Goal: Information Seeking & Learning: Learn about a topic

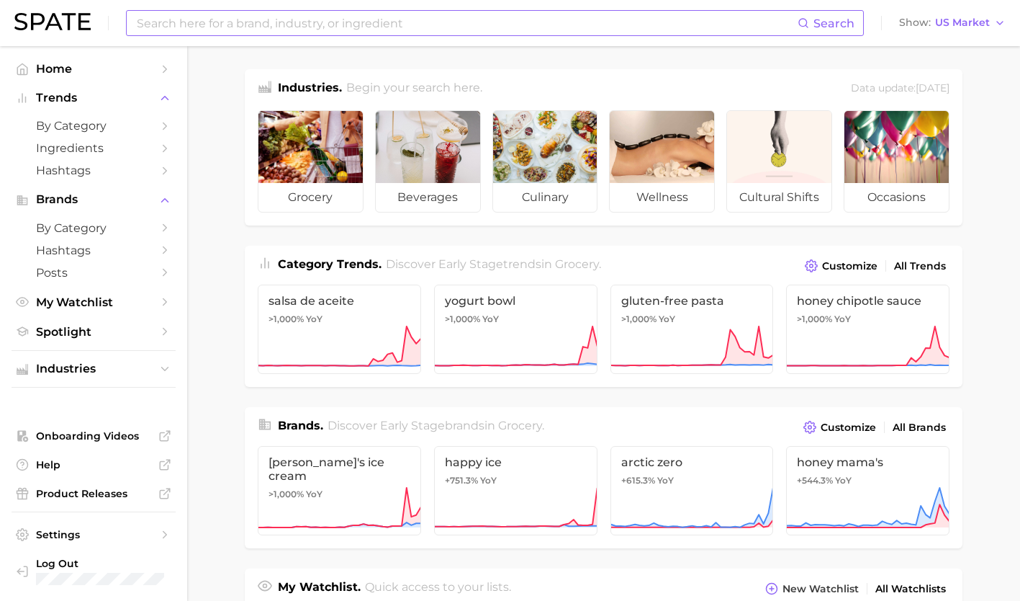
click at [294, 17] on input at bounding box center [466, 23] width 663 height 24
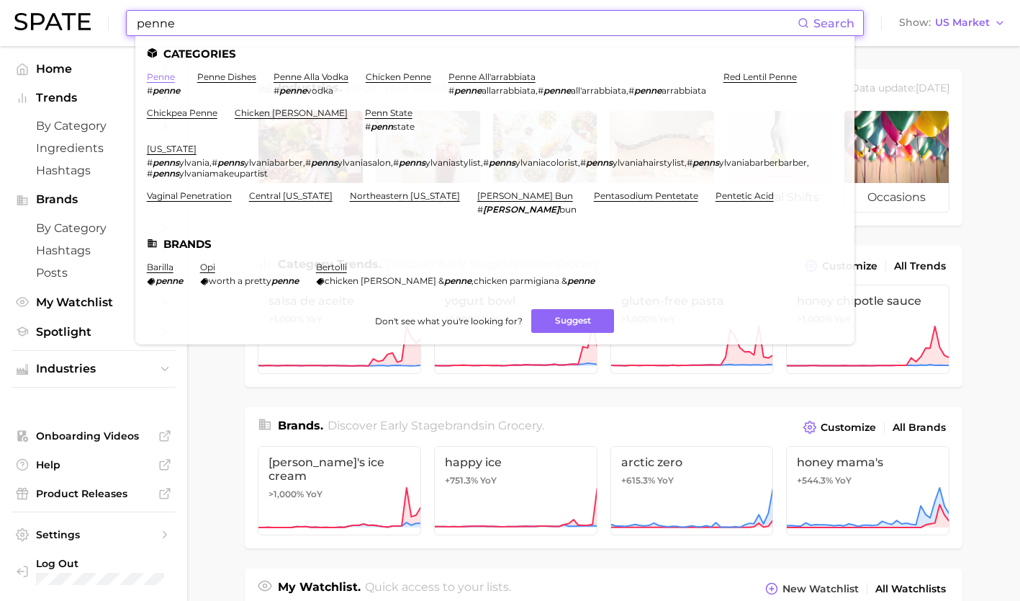
type input "penne"
click at [163, 73] on link "penne" at bounding box center [161, 76] width 28 height 11
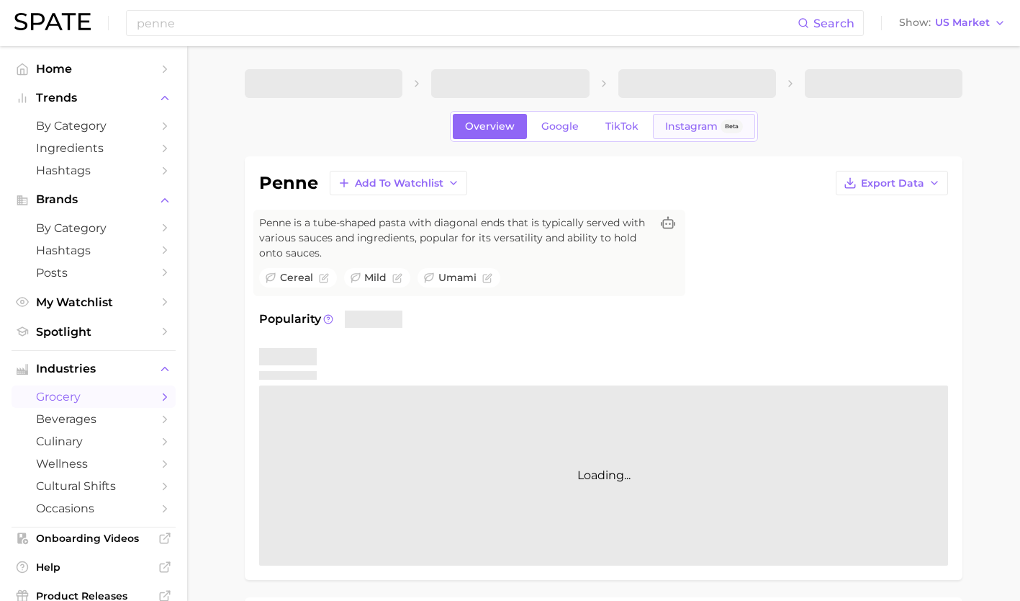
click at [690, 130] on span "Instagram" at bounding box center [691, 126] width 53 height 12
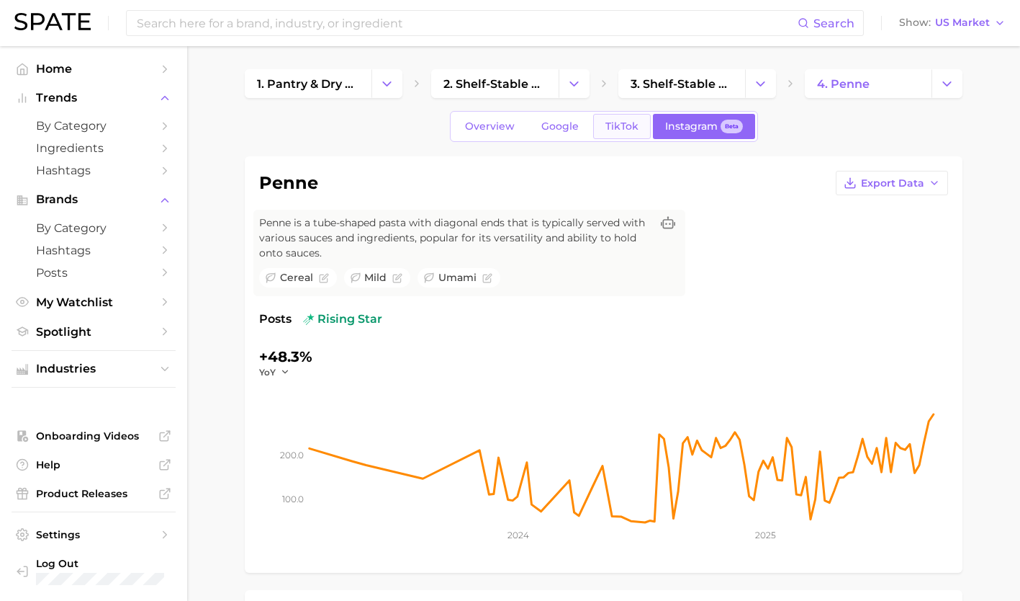
click at [614, 123] on span "TikTok" at bounding box center [622, 126] width 33 height 12
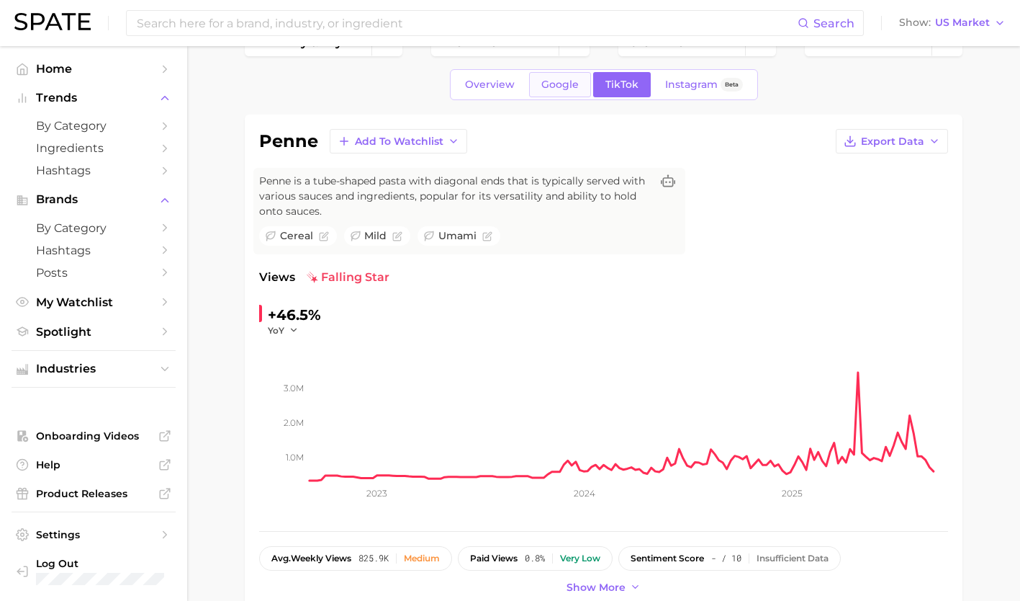
scroll to position [45, 0]
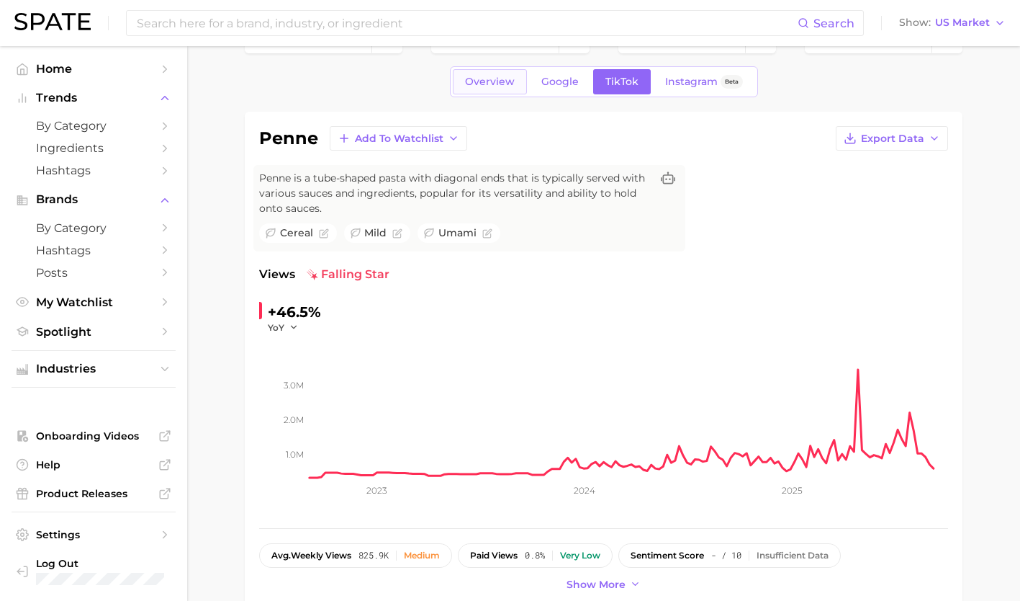
click at [480, 86] on span "Overview" at bounding box center [490, 82] width 50 height 12
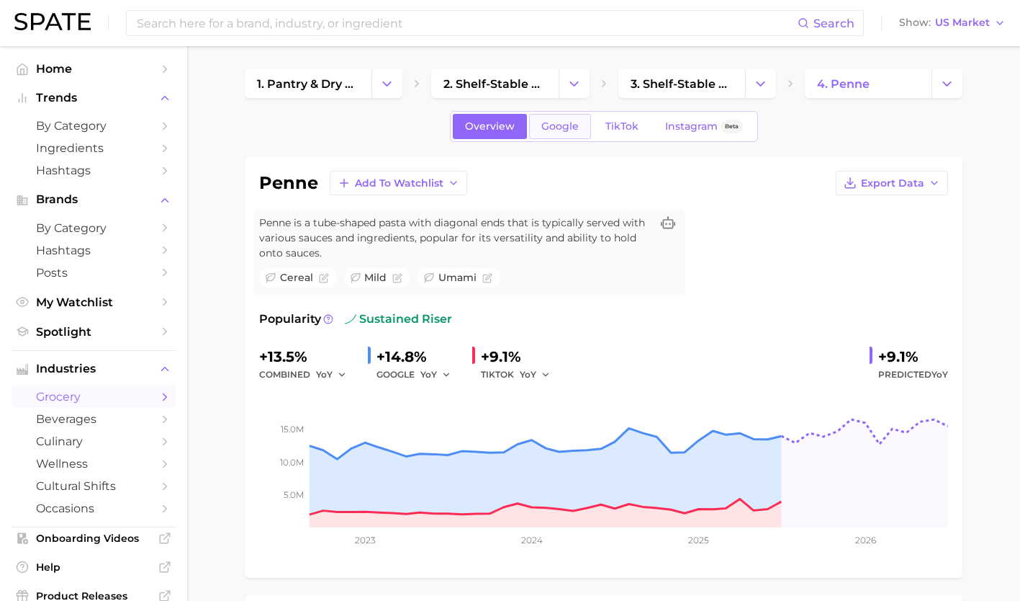
click at [554, 136] on link "Google" at bounding box center [560, 126] width 62 height 25
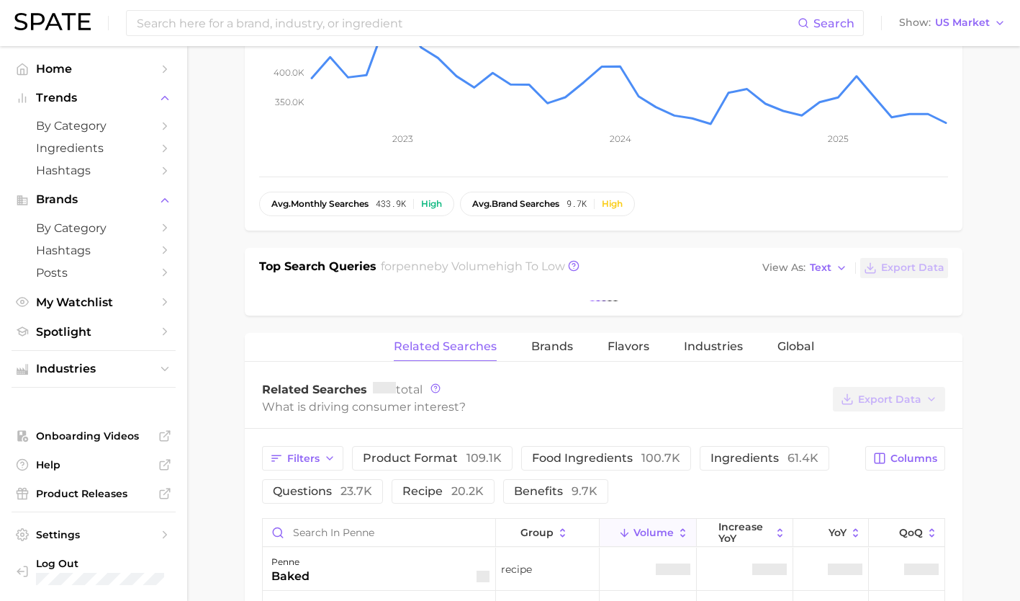
scroll to position [395, 0]
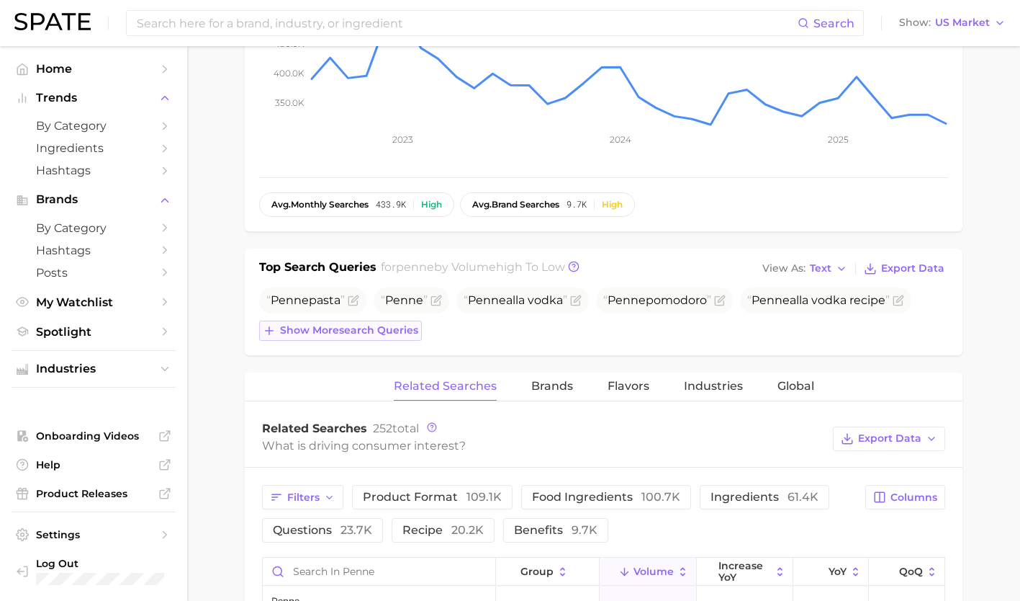
click at [342, 332] on span "Show more search queries" at bounding box center [349, 330] width 138 height 12
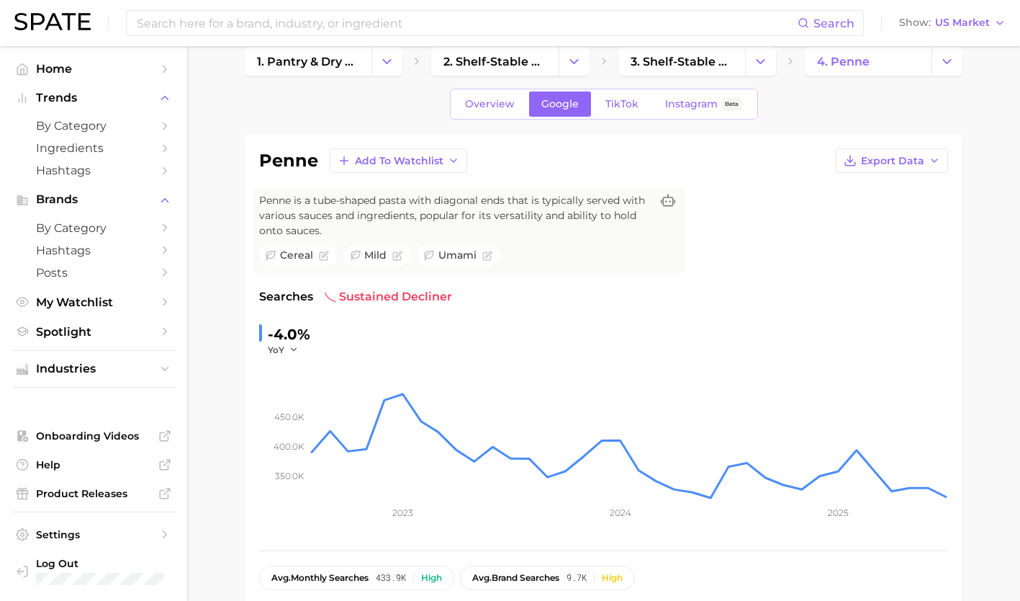
scroll to position [0, 0]
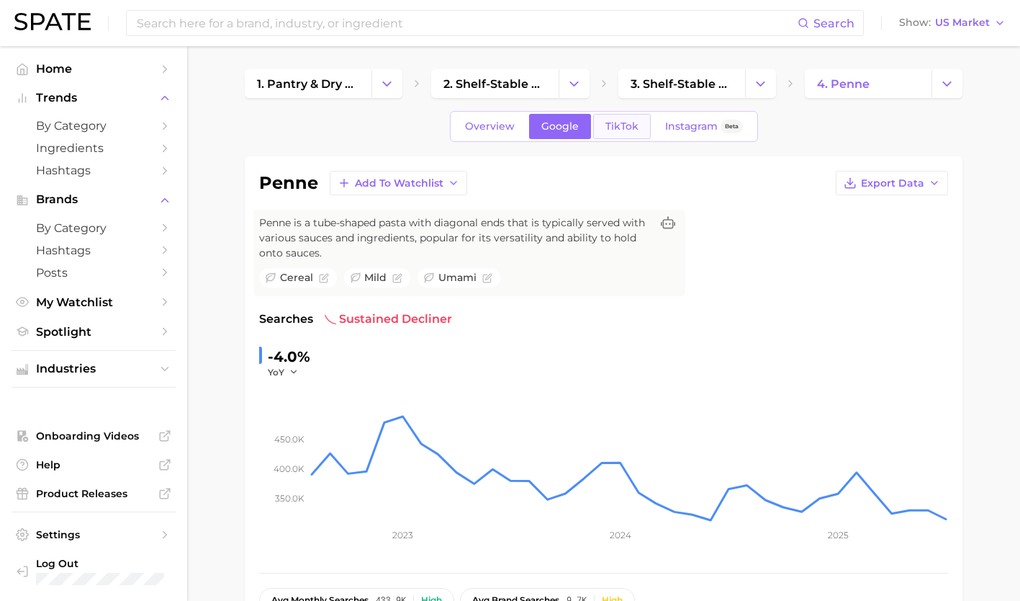
click at [628, 125] on span "TikTok" at bounding box center [622, 126] width 33 height 12
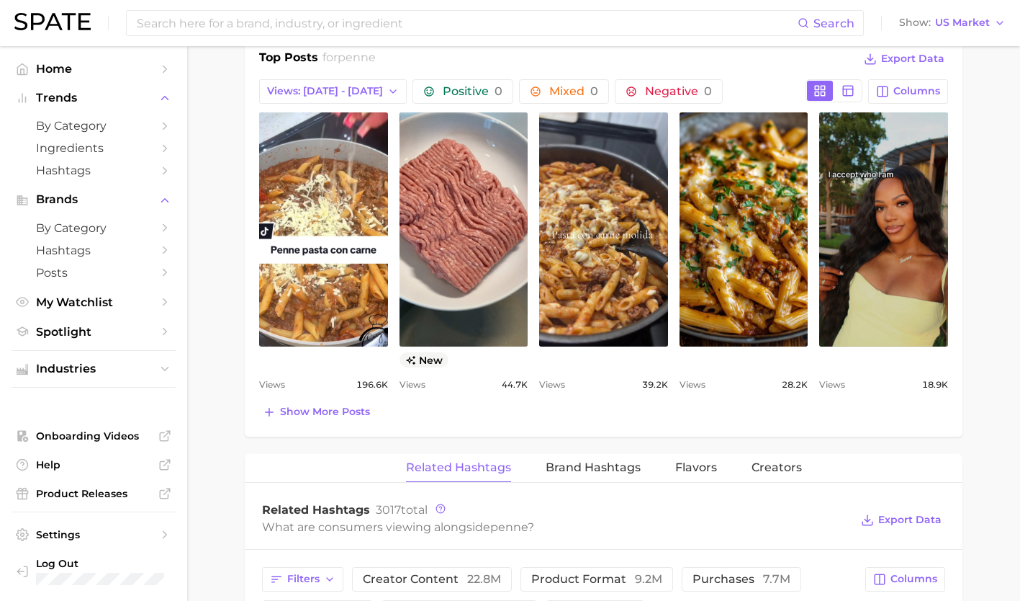
scroll to position [736, 0]
click at [340, 412] on span "Show more posts" at bounding box center [325, 411] width 90 height 12
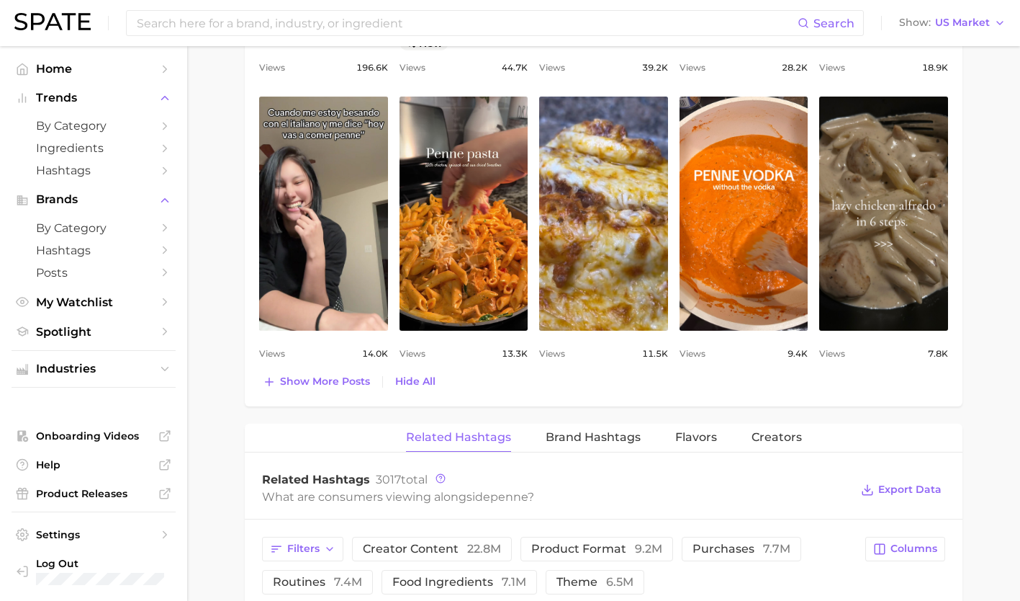
scroll to position [1048, 0]
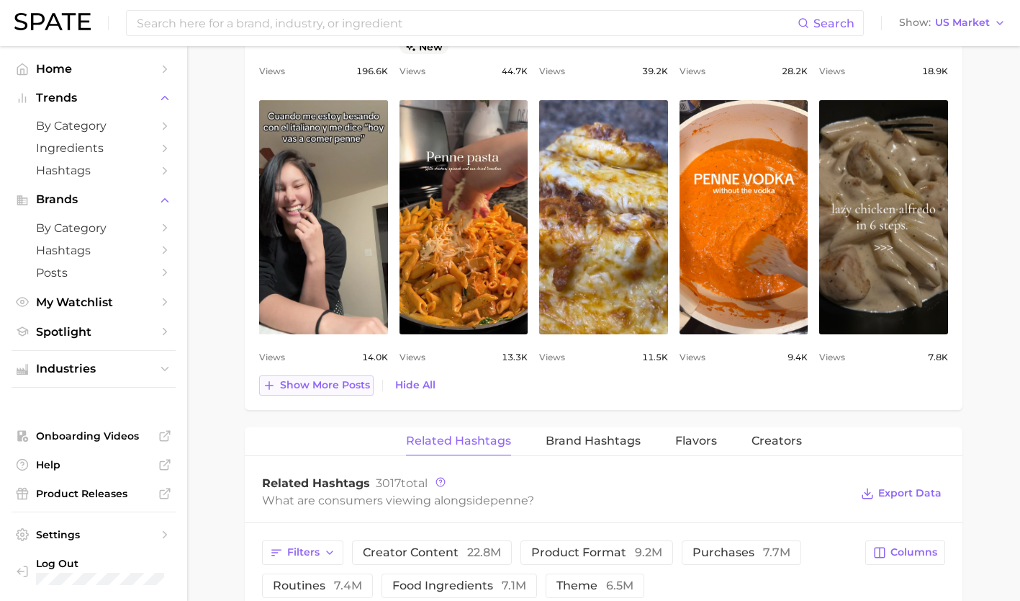
click at [313, 387] on span "Show more posts" at bounding box center [325, 385] width 90 height 12
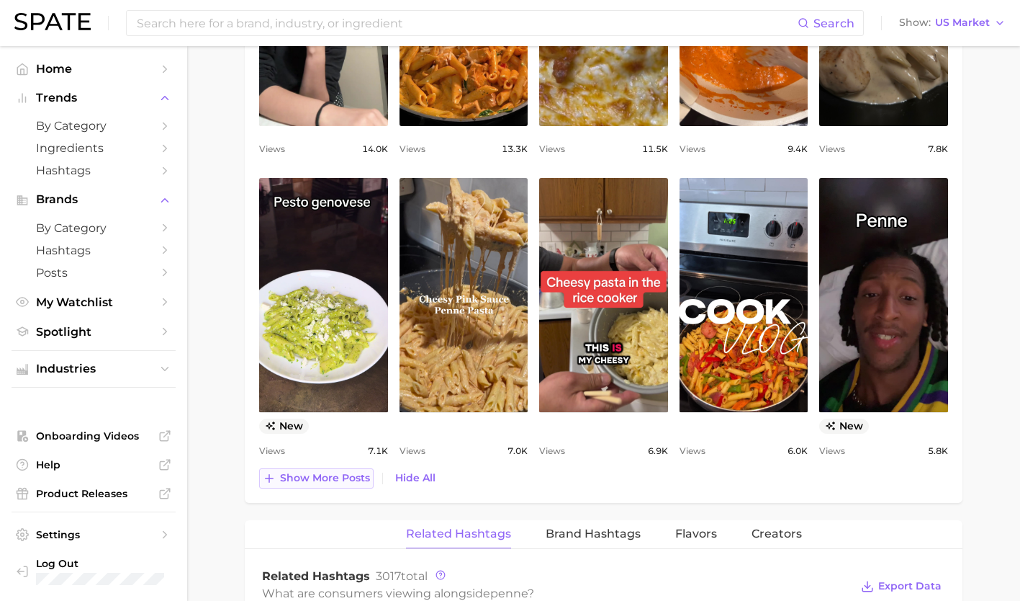
scroll to position [1257, 0]
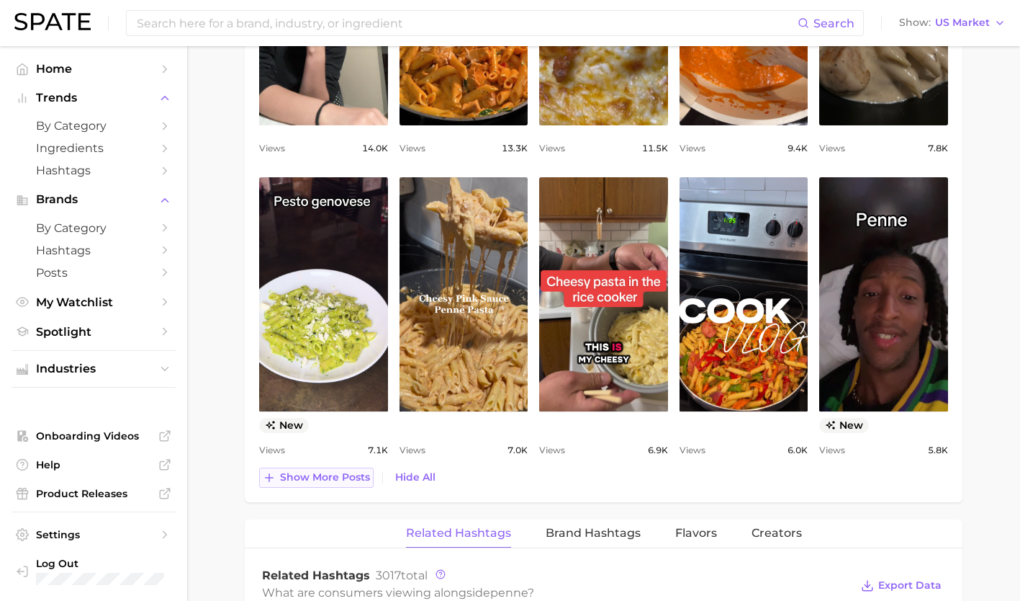
click at [332, 480] on span "Show more posts" at bounding box center [325, 477] width 90 height 12
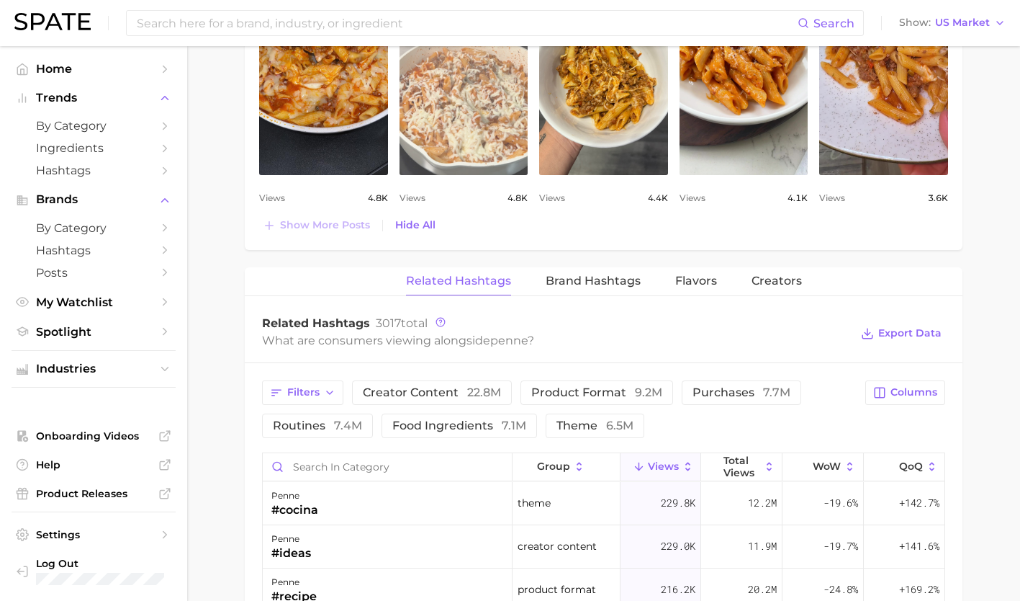
scroll to position [1797, 0]
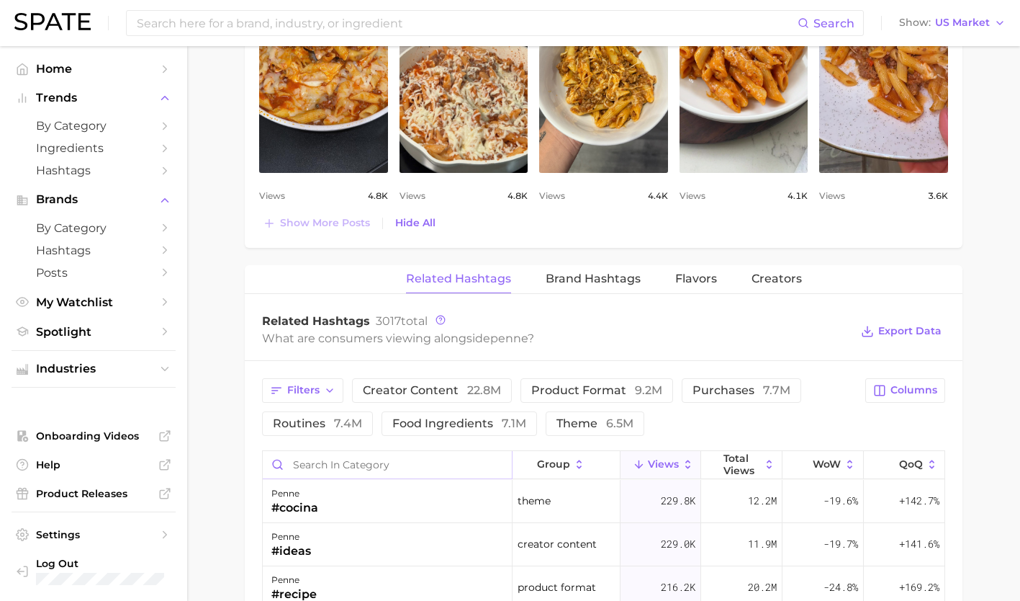
click at [356, 457] on input "Search in category" at bounding box center [387, 464] width 249 height 27
type input "c"
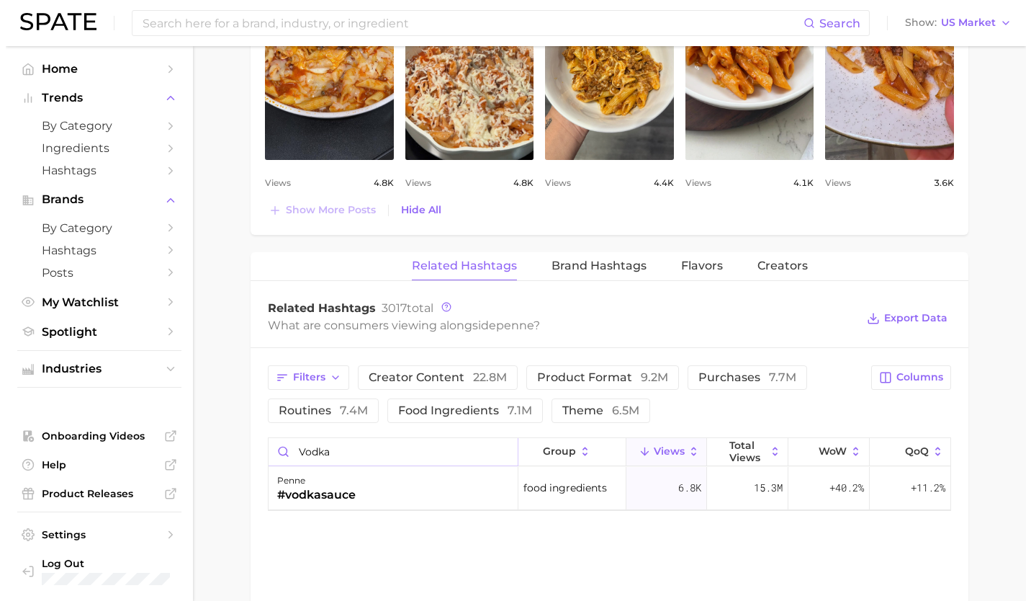
scroll to position [1811, 0]
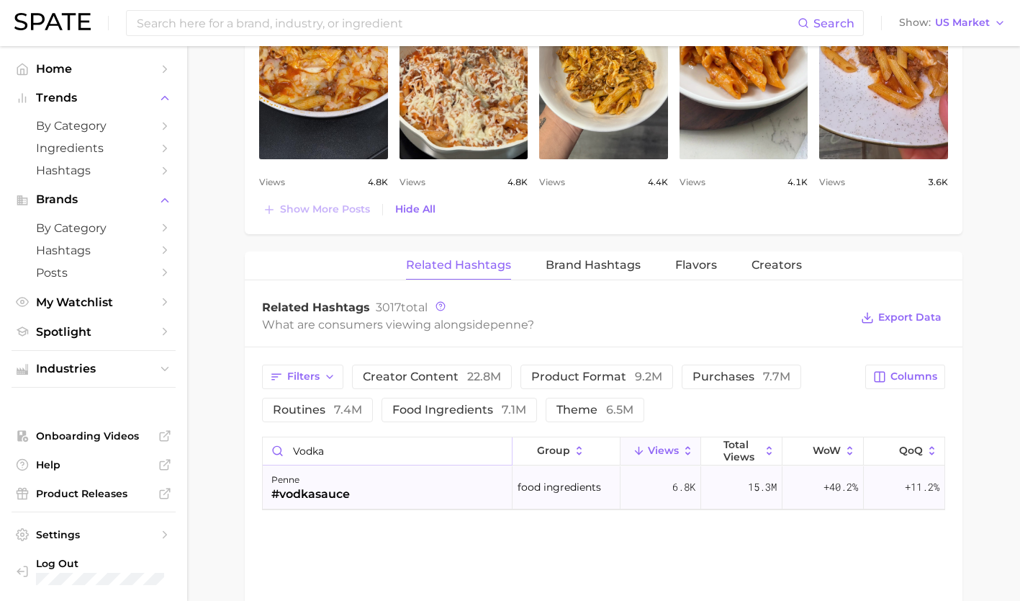
type input "vodka"
click at [389, 480] on div "penne #vodkasauce" at bounding box center [388, 487] width 250 height 43
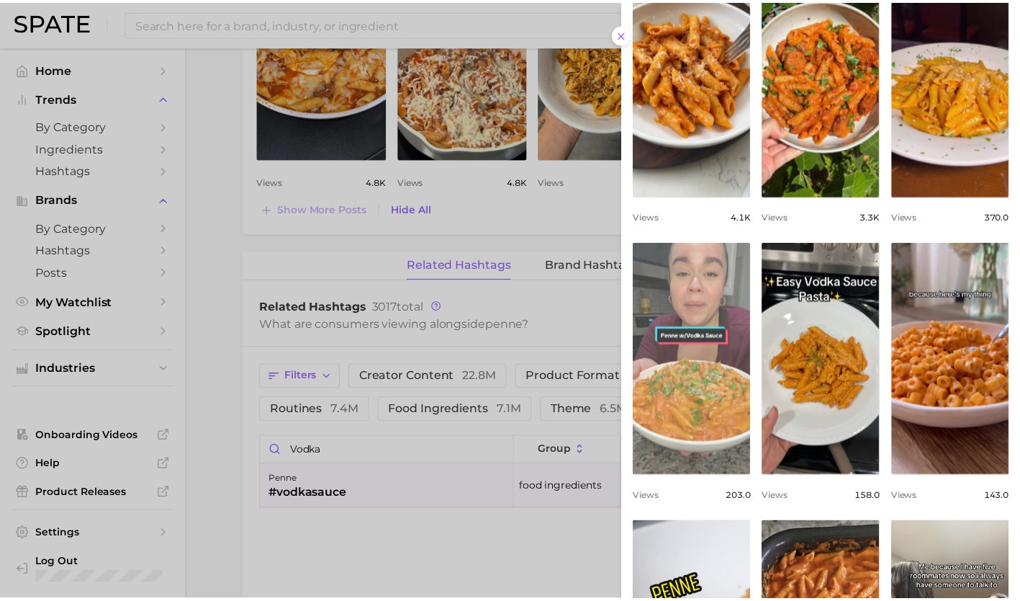
scroll to position [429, 0]
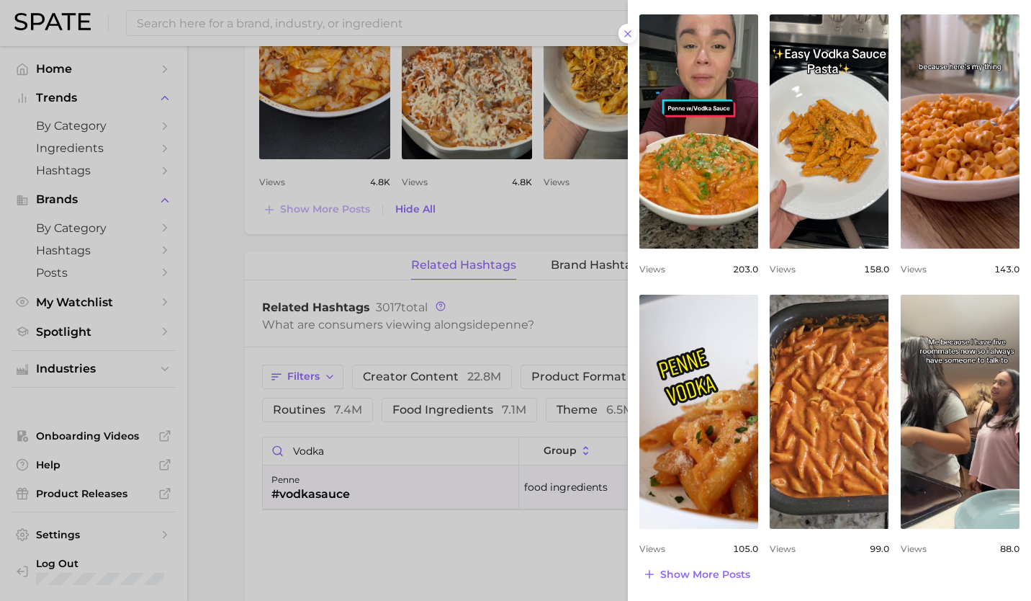
click at [448, 569] on div at bounding box center [515, 300] width 1031 height 601
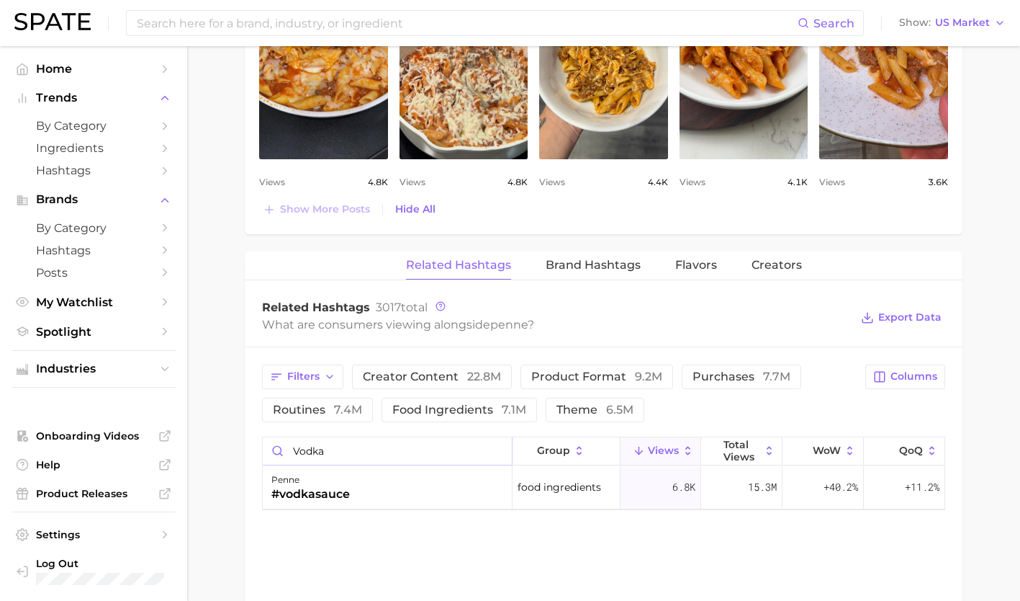
click at [498, 449] on input "vodka" at bounding box center [387, 450] width 249 height 27
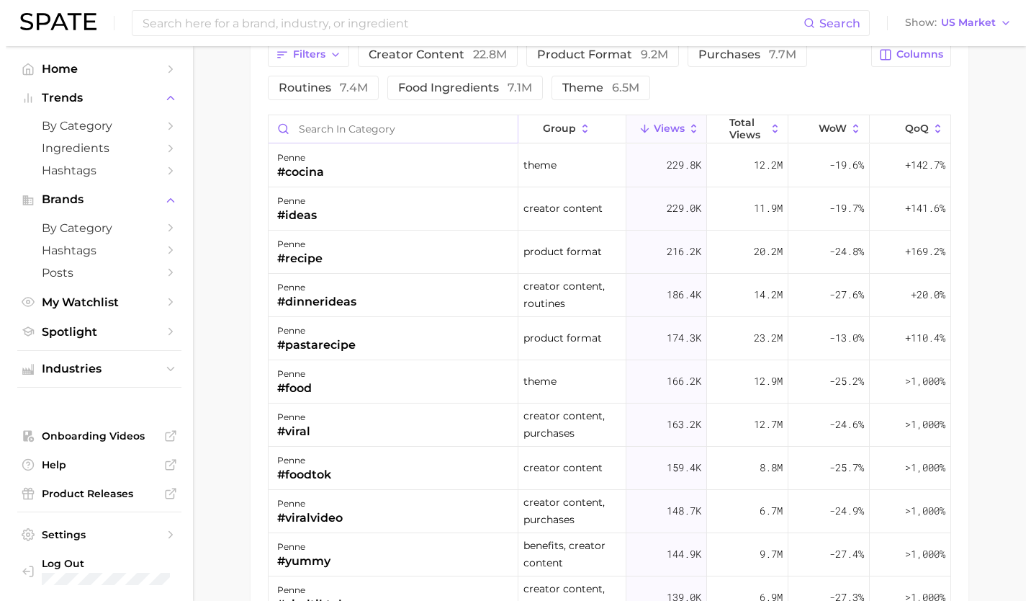
scroll to position [103, 0]
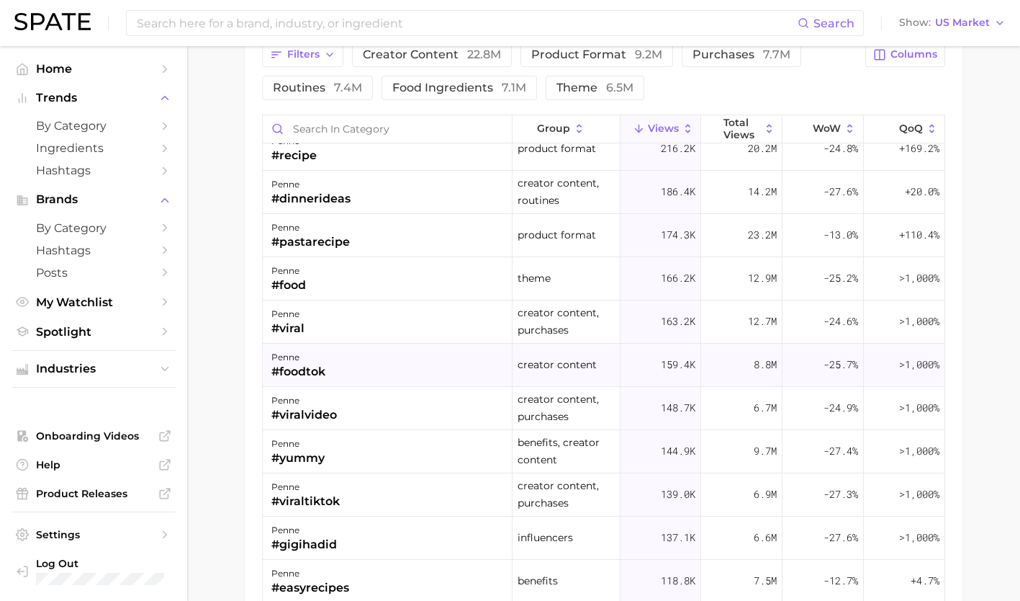
click at [348, 364] on div "penne #foodtok" at bounding box center [388, 364] width 250 height 43
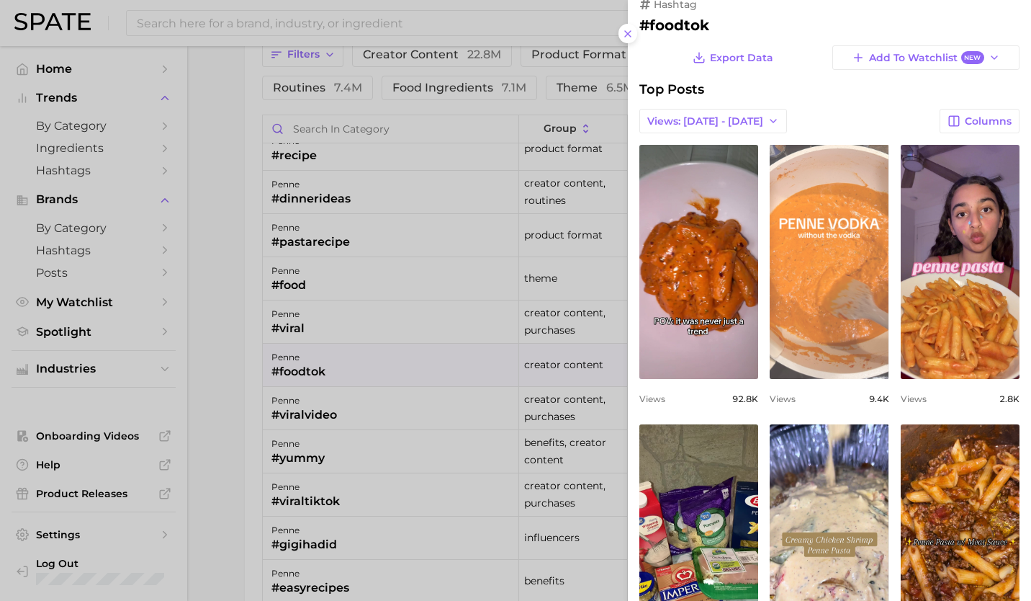
scroll to position [19, 0]
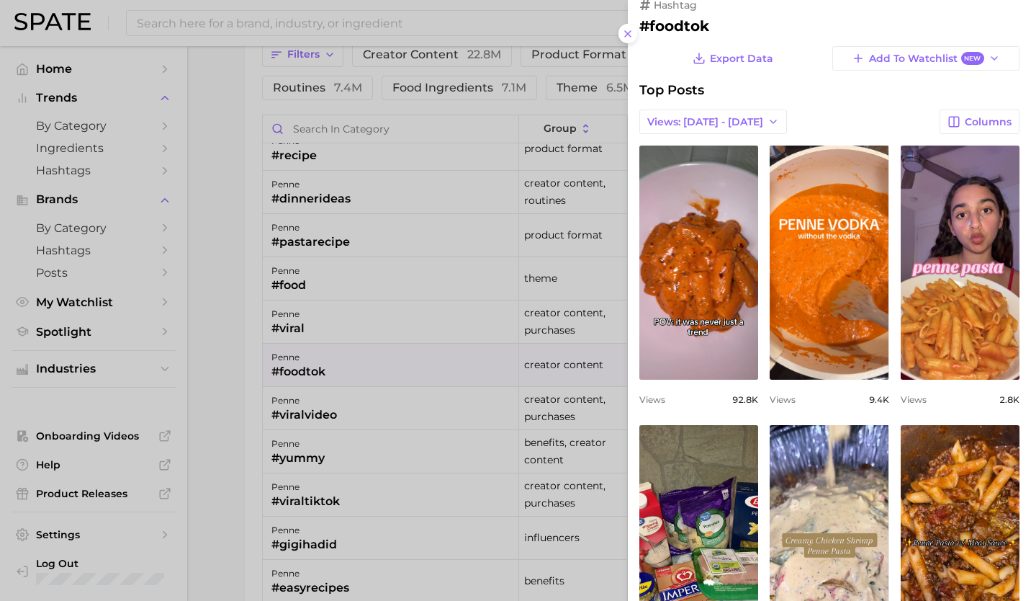
click at [334, 441] on div at bounding box center [515, 300] width 1031 height 601
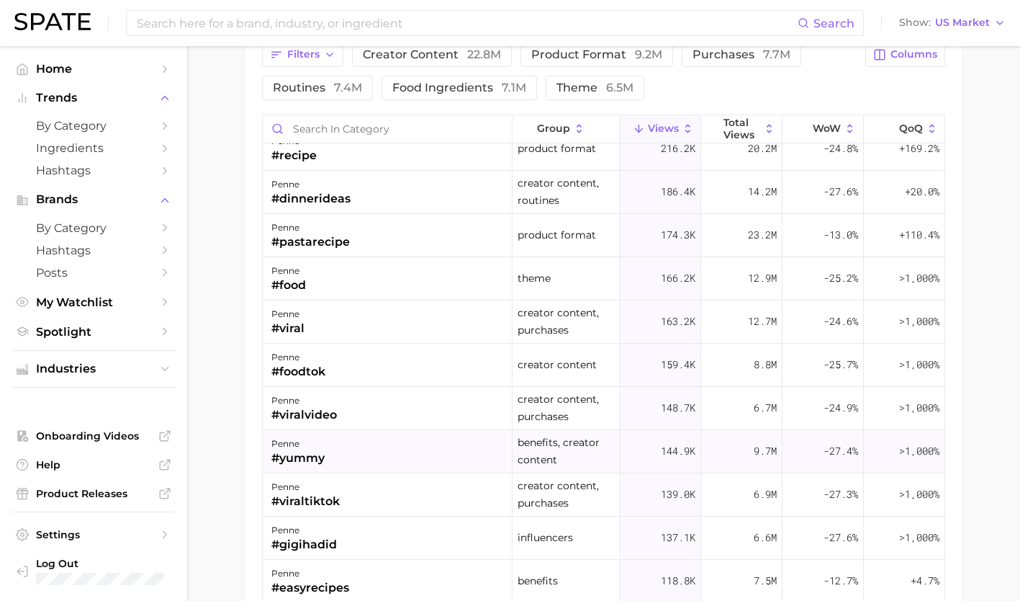
click at [319, 454] on div "#yummy" at bounding box center [297, 457] width 53 height 17
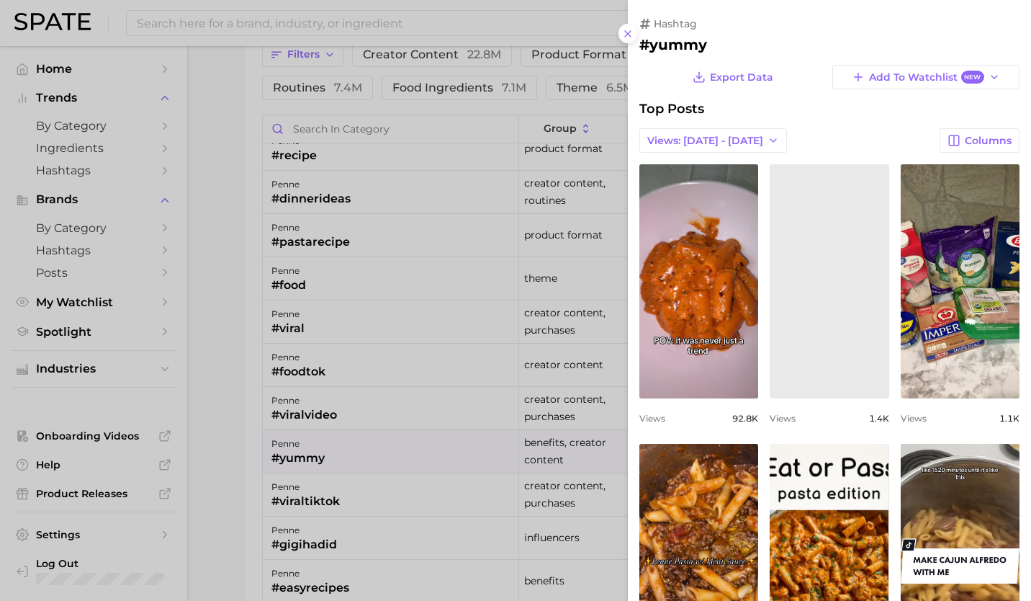
scroll to position [0, 0]
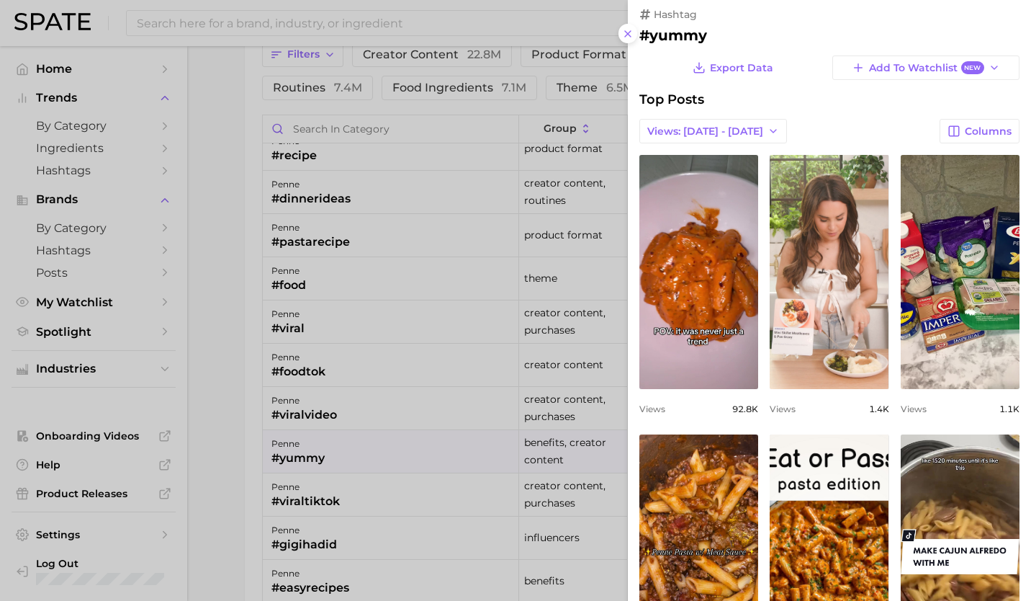
click at [409, 439] on div at bounding box center [515, 300] width 1031 height 601
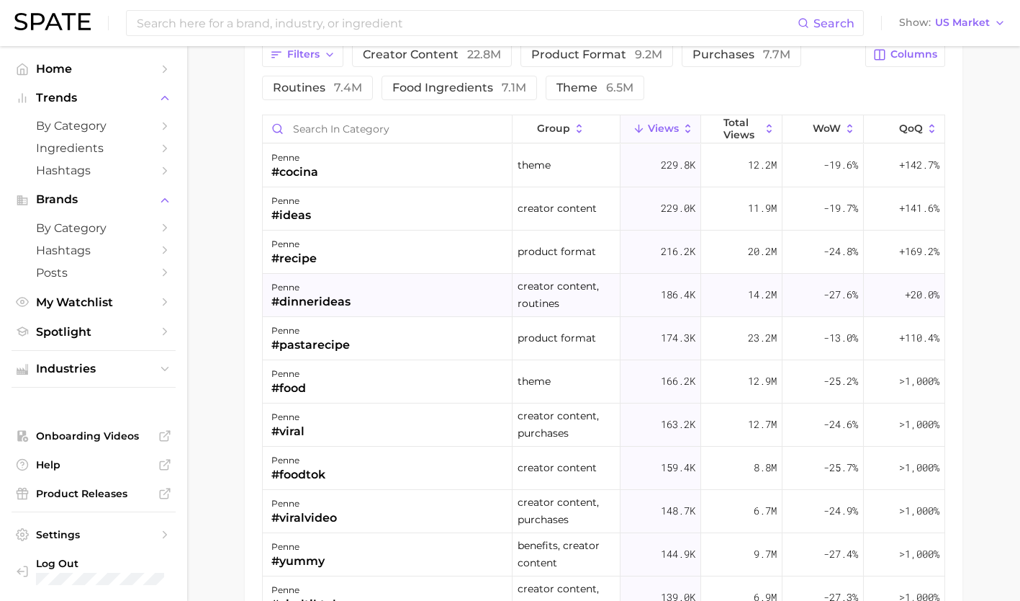
click at [423, 315] on div "penne #dinnerideas" at bounding box center [388, 295] width 250 height 43
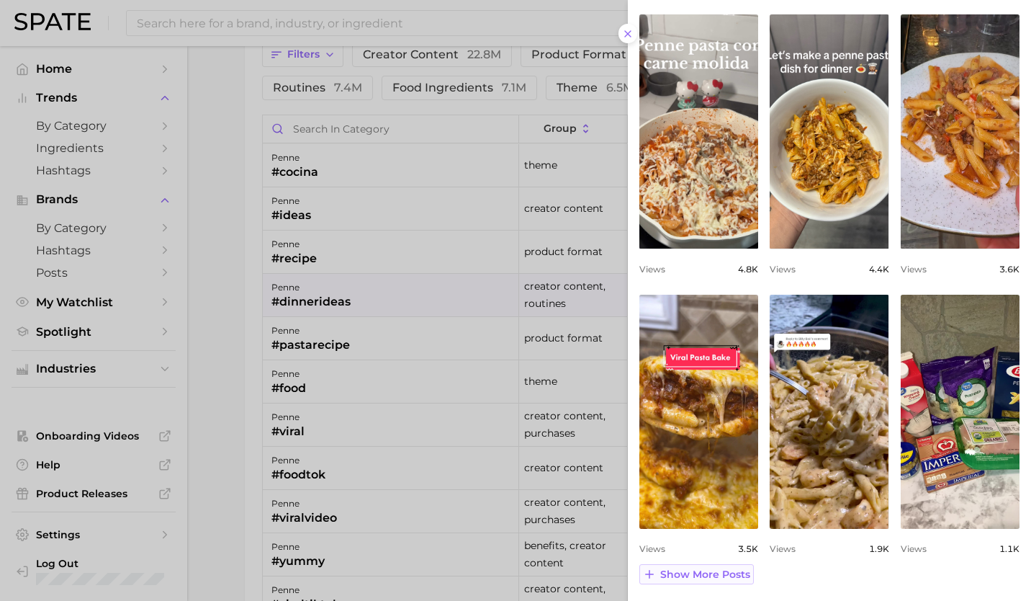
click at [727, 569] on span "Show more posts" at bounding box center [705, 574] width 90 height 12
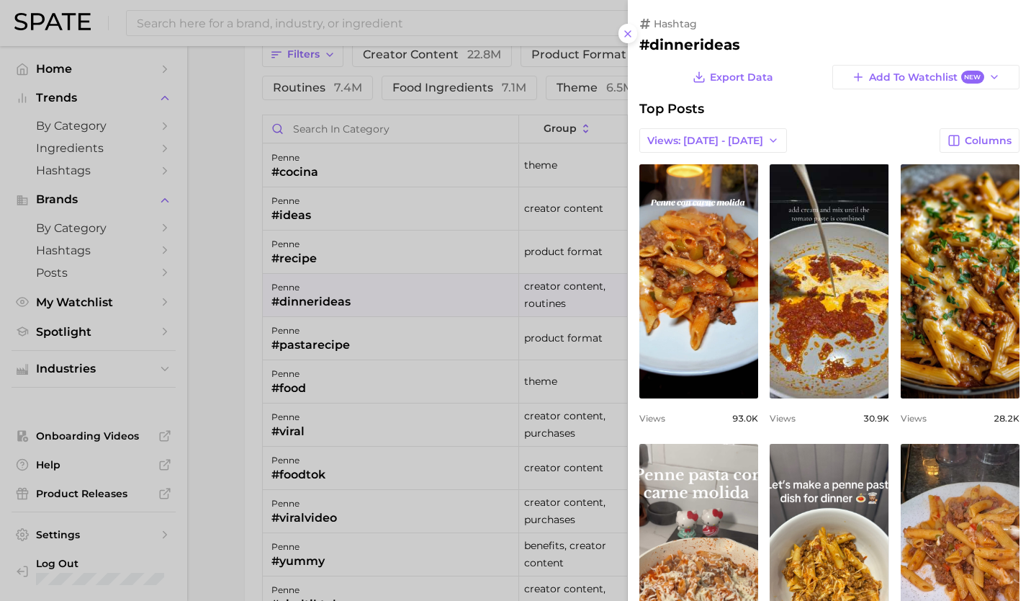
click at [354, 425] on div at bounding box center [515, 300] width 1031 height 601
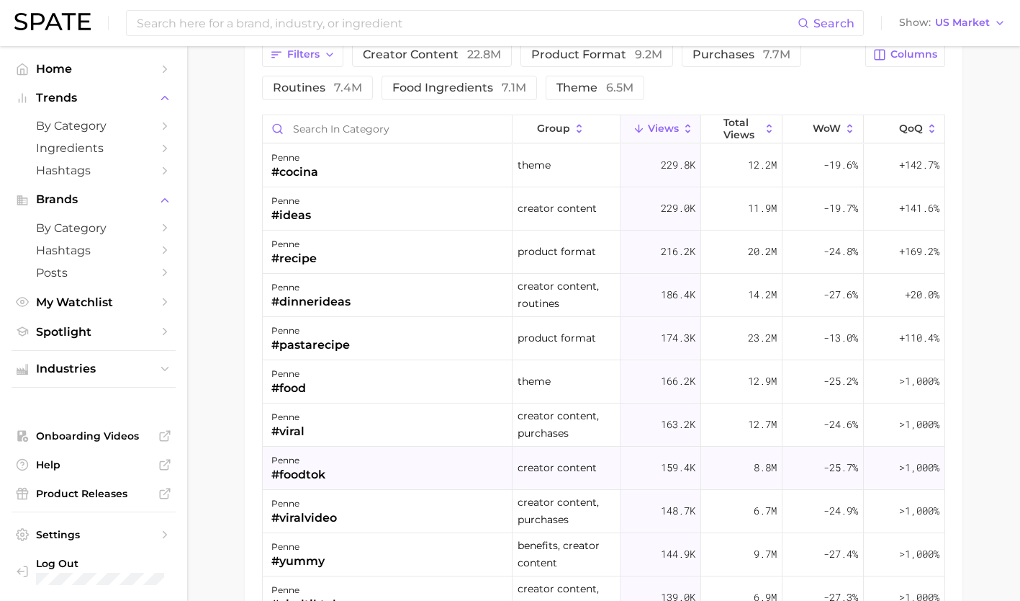
click at [339, 472] on div "penne #foodtok" at bounding box center [388, 467] width 250 height 43
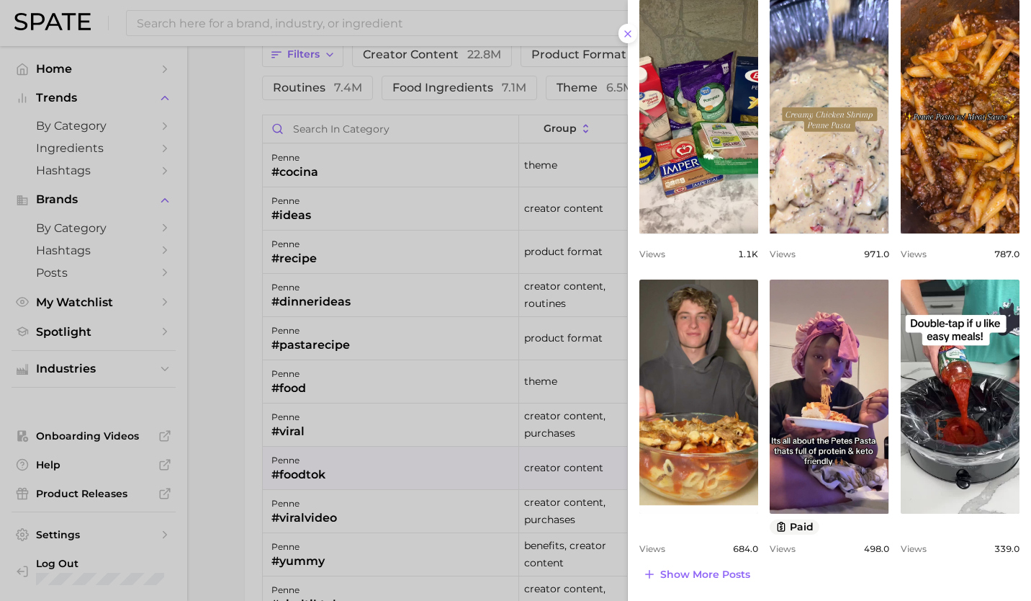
click at [258, 311] on div at bounding box center [515, 300] width 1031 height 601
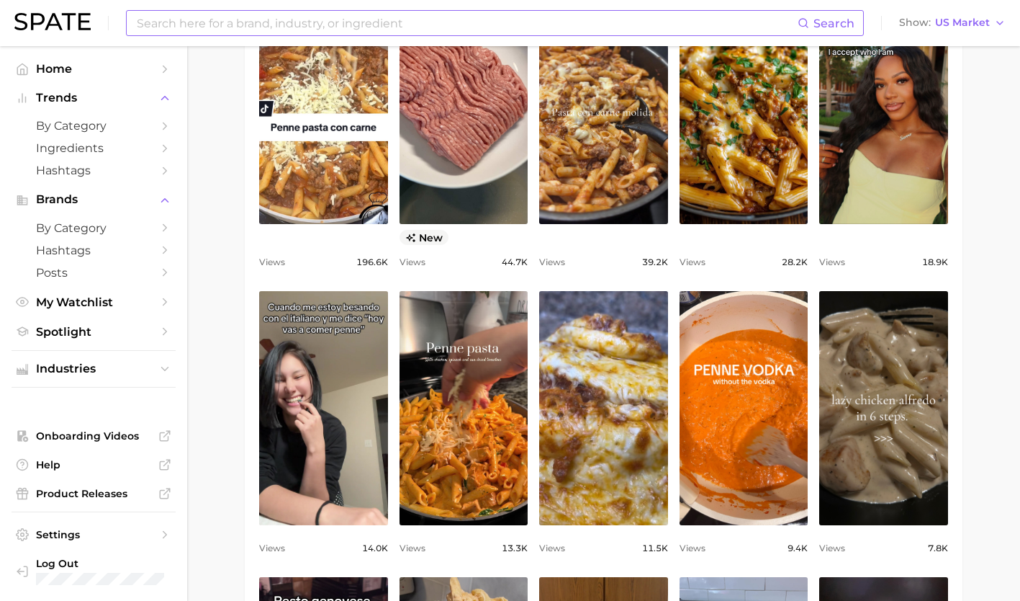
click at [433, 29] on input at bounding box center [466, 23] width 663 height 24
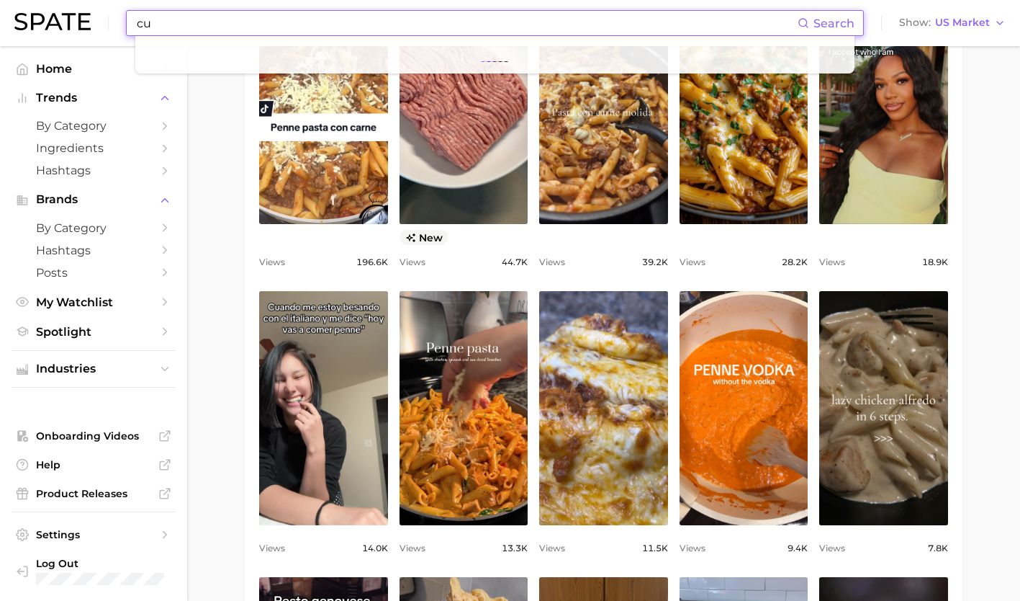
type input "c"
type input "m"
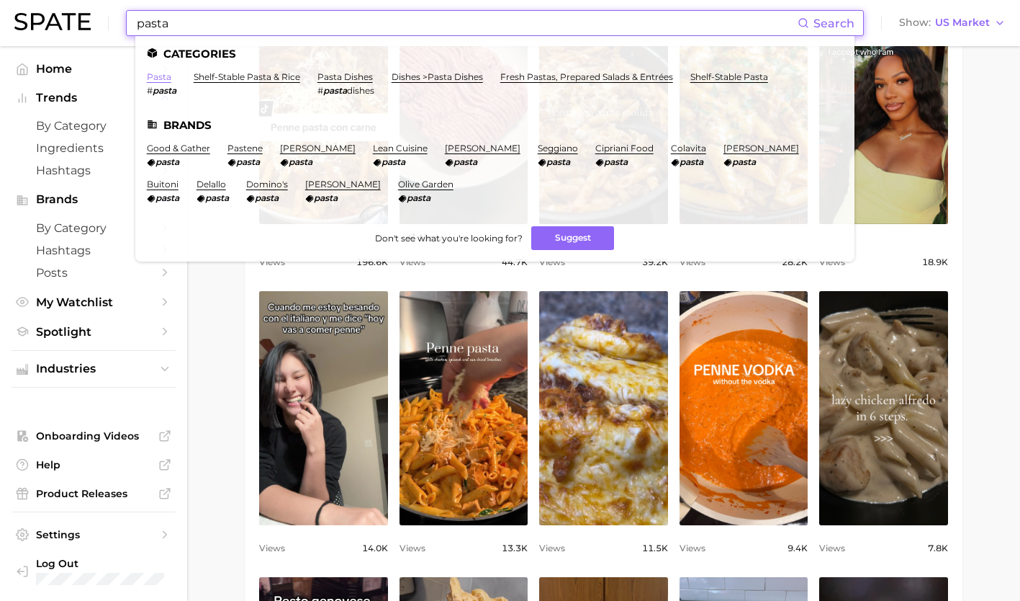
type input "pasta"
click at [161, 79] on link "pasta" at bounding box center [159, 76] width 24 height 11
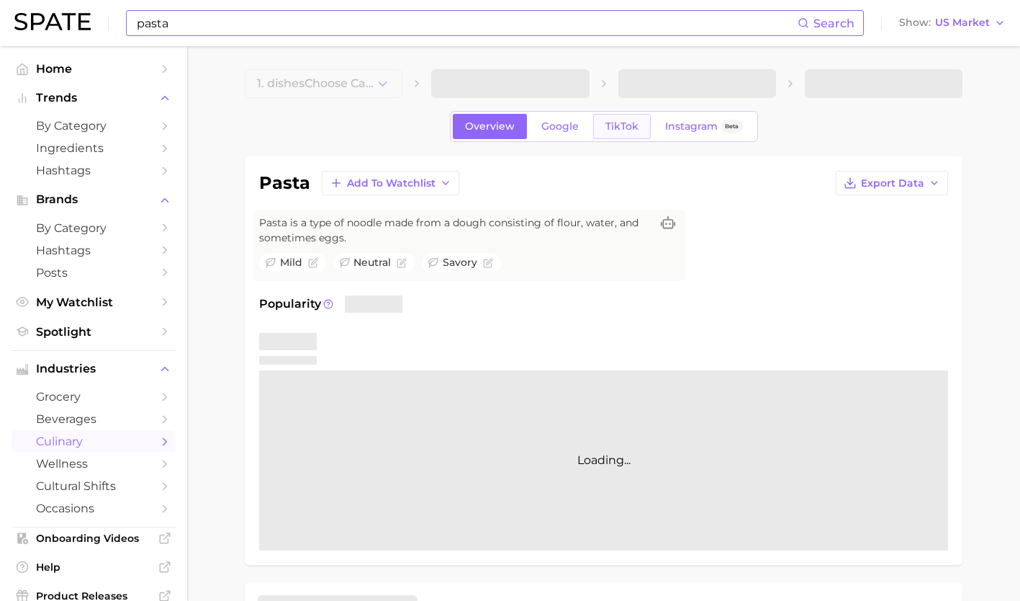
click at [626, 121] on span "TikTok" at bounding box center [622, 126] width 33 height 12
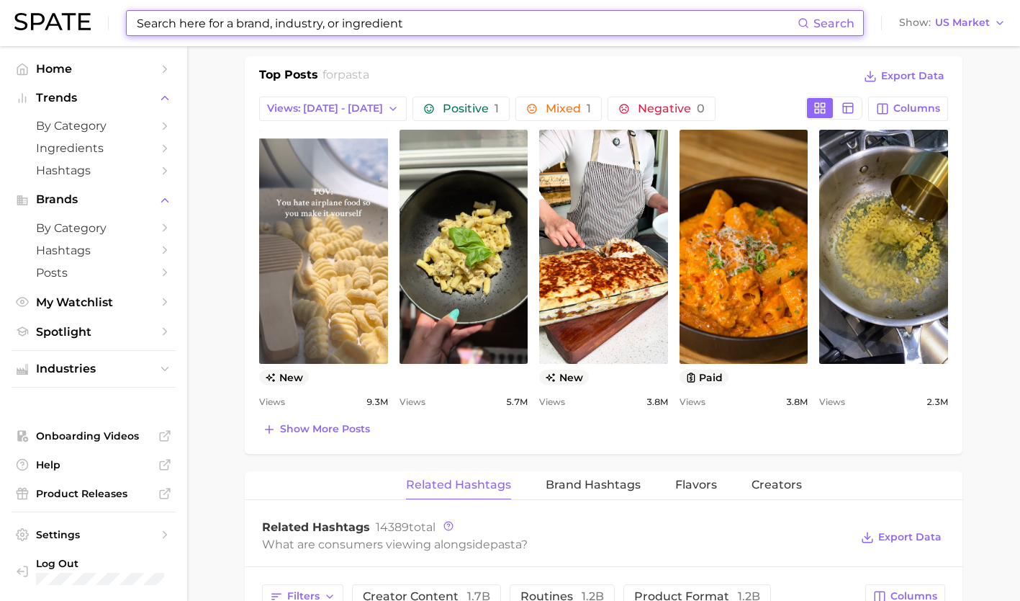
scroll to position [717, 0]
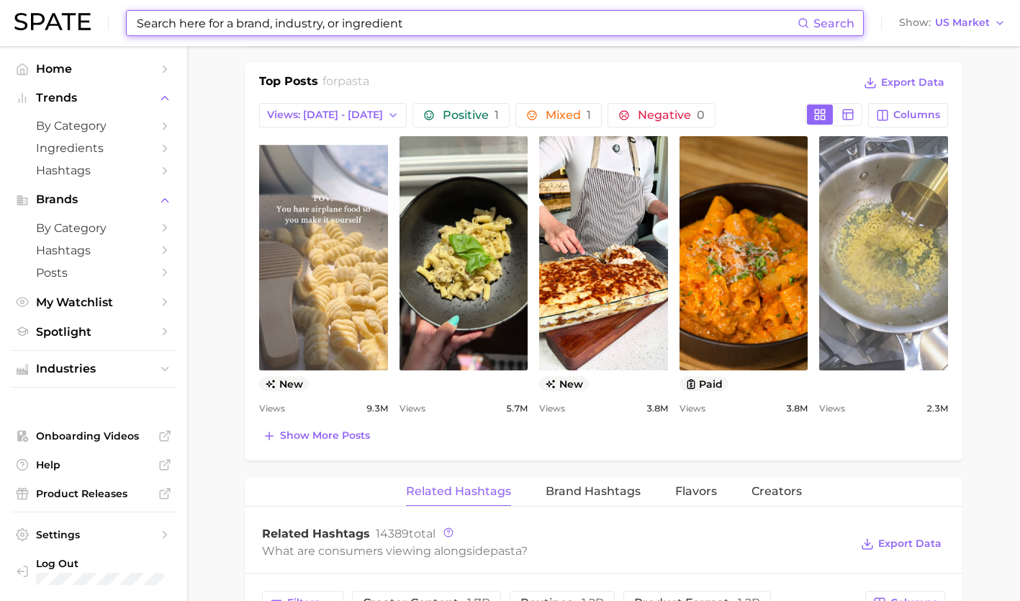
click at [895, 236] on link "view post on TikTok" at bounding box center [883, 253] width 129 height 234
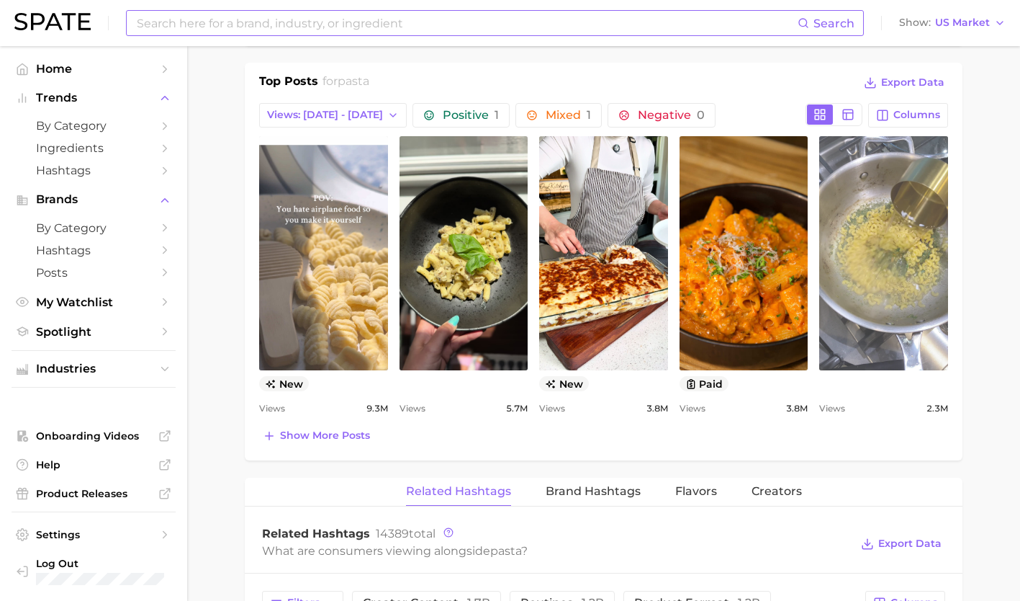
click at [874, 250] on link "view post on TikTok" at bounding box center [883, 253] width 129 height 234
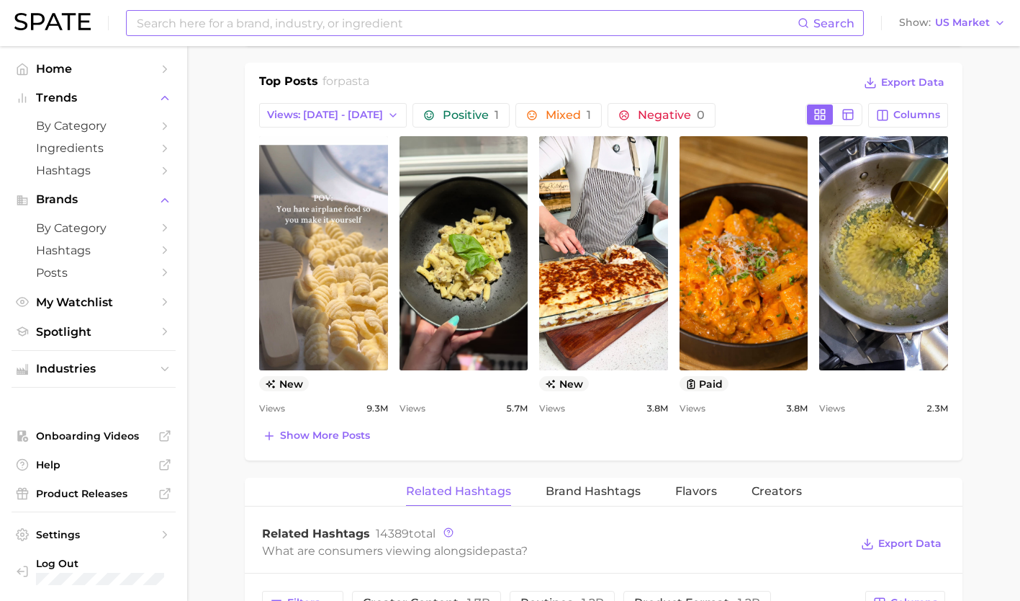
scroll to position [705, 0]
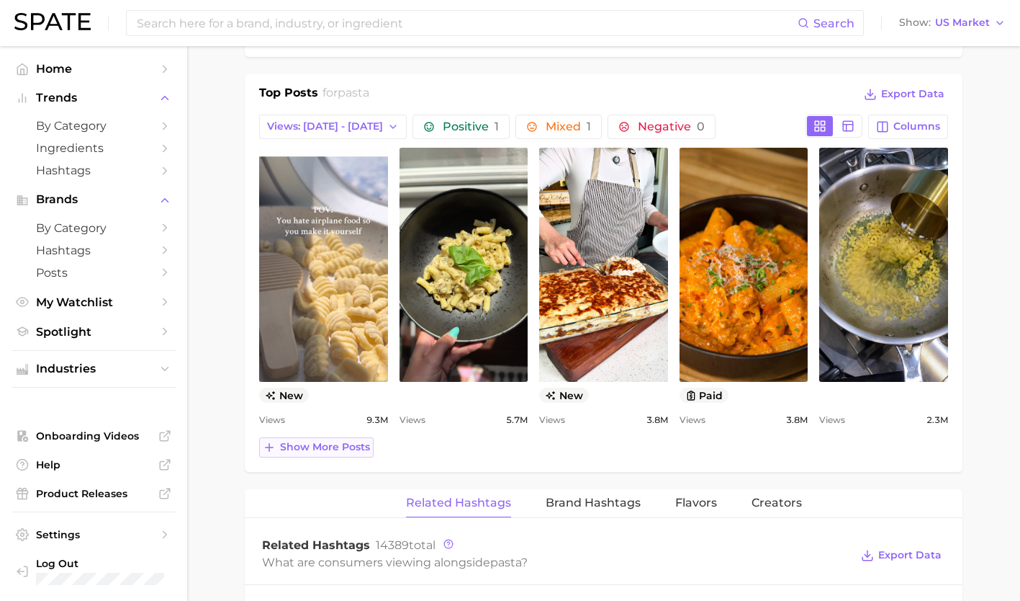
click at [336, 437] on button "Show more posts" at bounding box center [316, 447] width 114 height 20
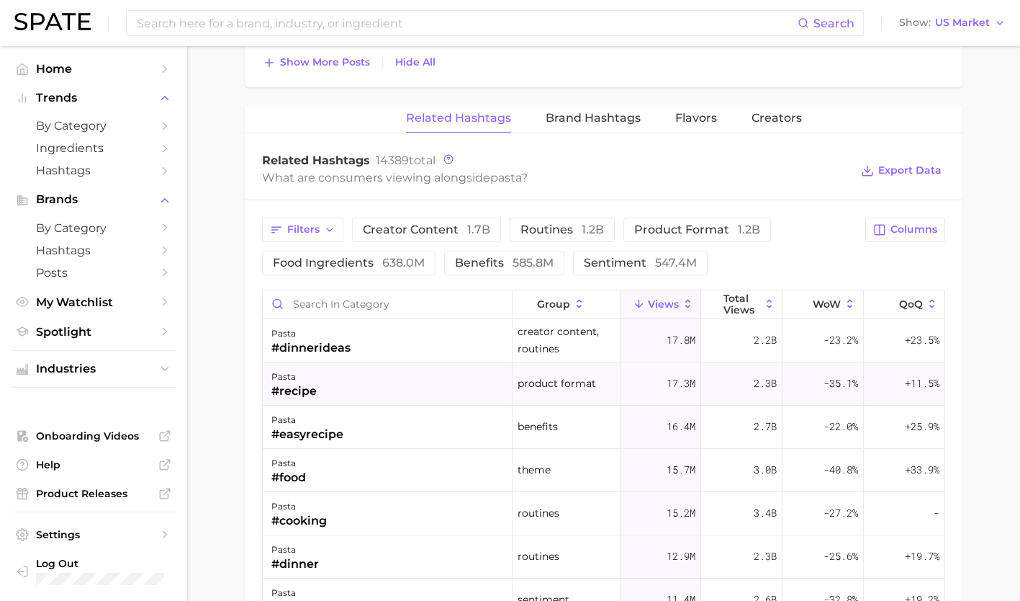
scroll to position [1394, 0]
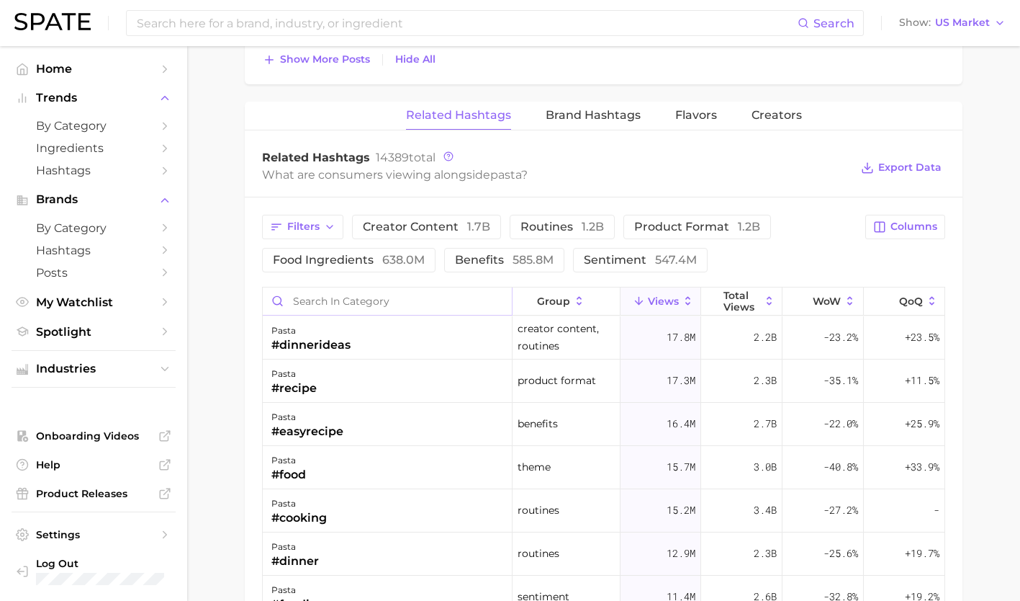
click at [337, 296] on input "Search in category" at bounding box center [387, 300] width 249 height 27
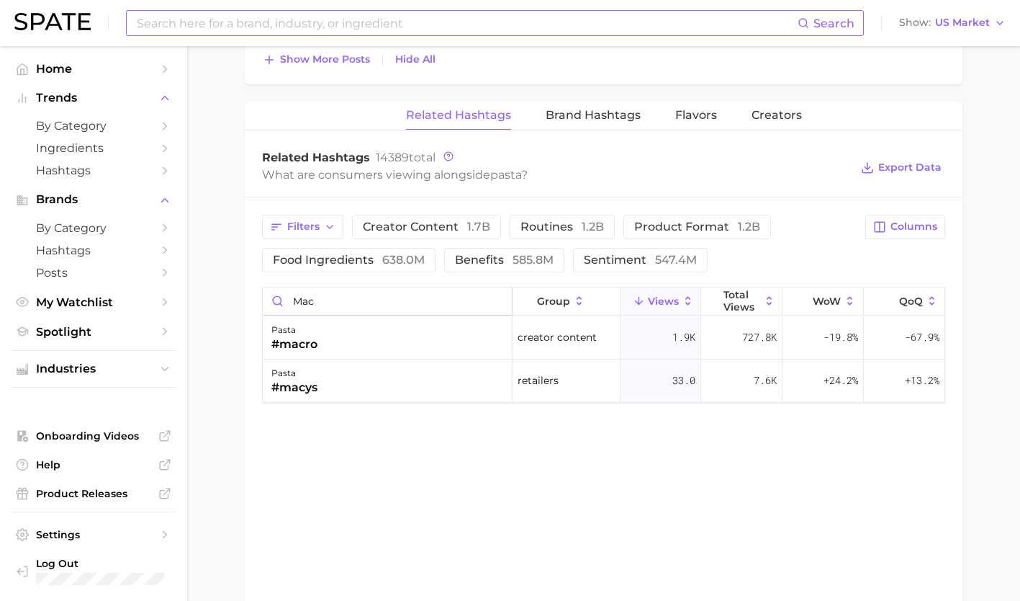
type input "mac"
click at [228, 16] on input at bounding box center [466, 23] width 663 height 24
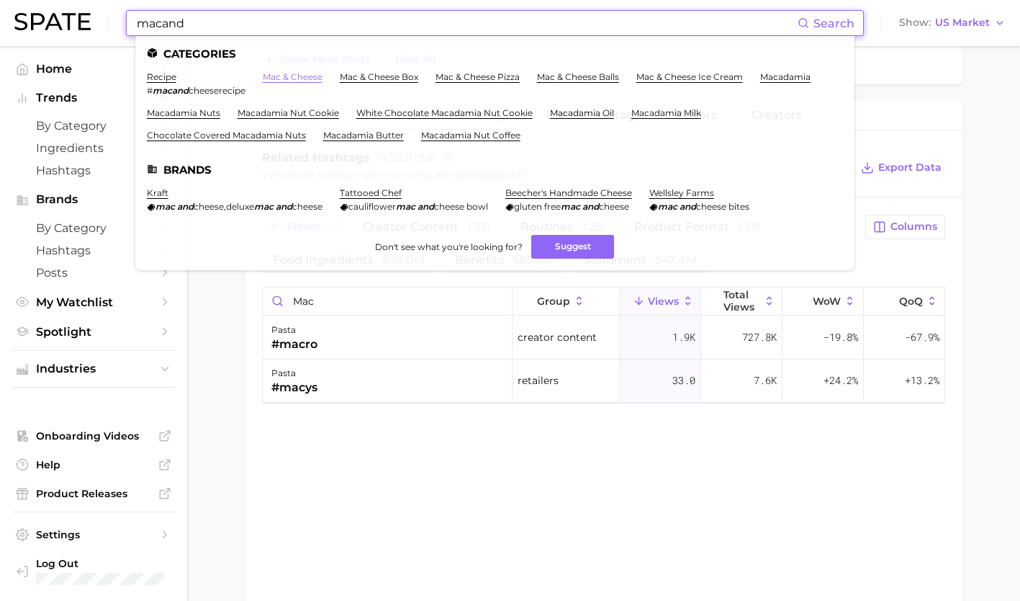
type input "macand"
click at [288, 76] on link "mac & cheese" at bounding box center [293, 76] width 60 height 11
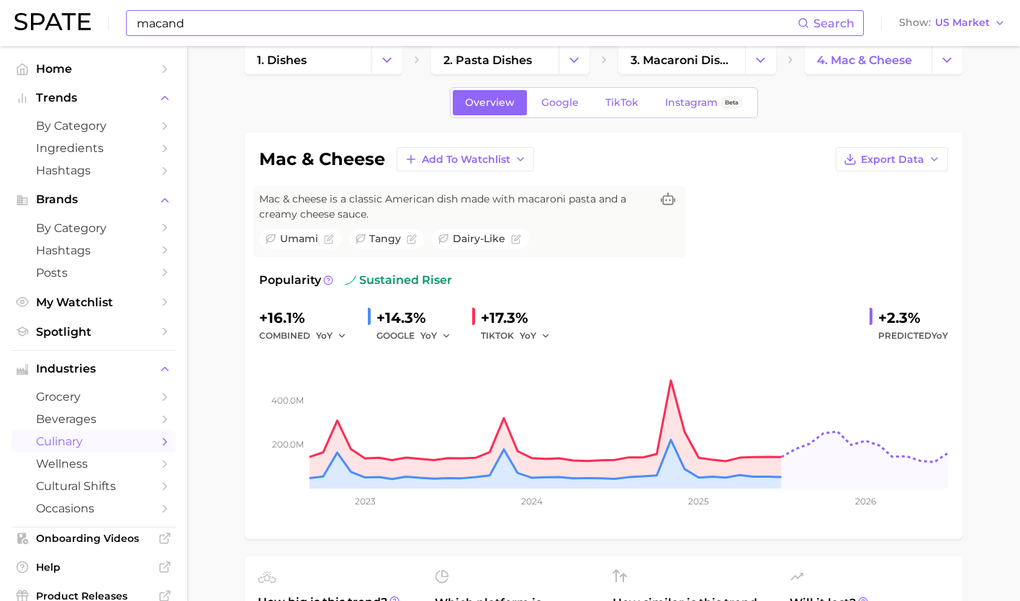
scroll to position [24, 0]
click at [621, 108] on link "TikTok" at bounding box center [622, 101] width 58 height 25
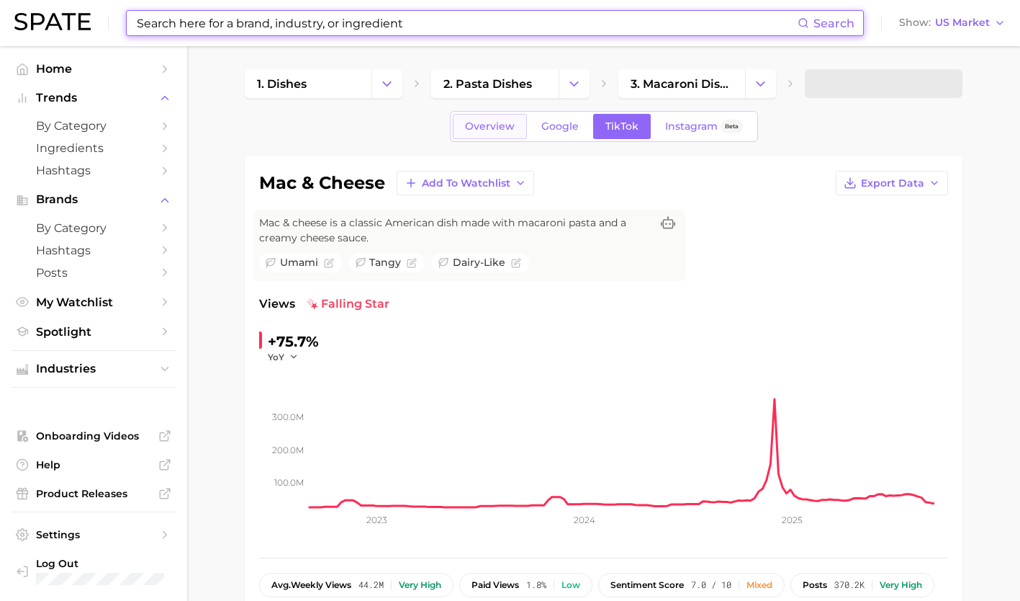
click at [491, 122] on span "Overview" at bounding box center [490, 126] width 50 height 12
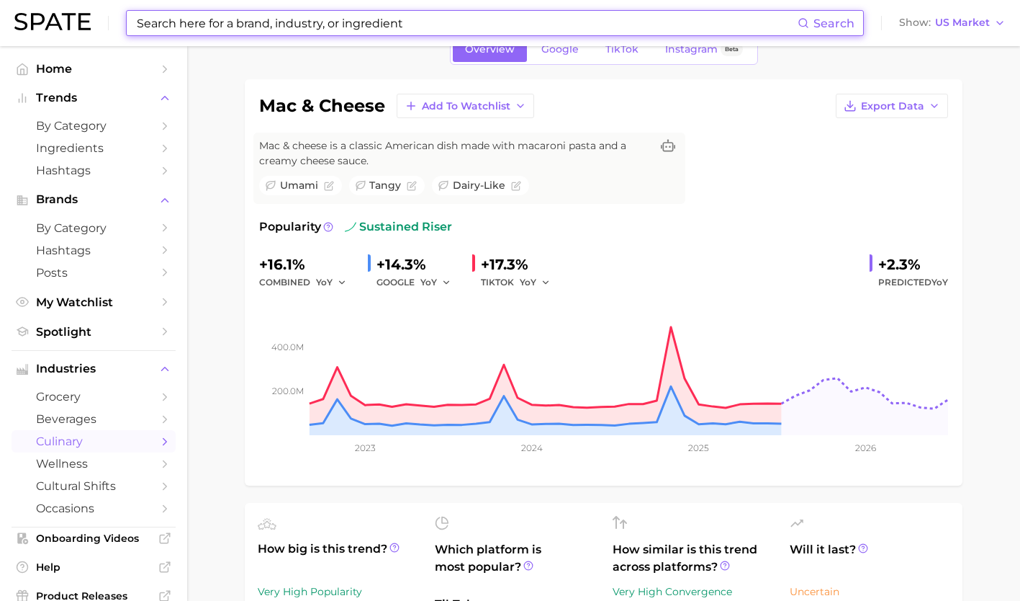
scroll to position [78, 0]
click at [456, 19] on input at bounding box center [466, 23] width 663 height 24
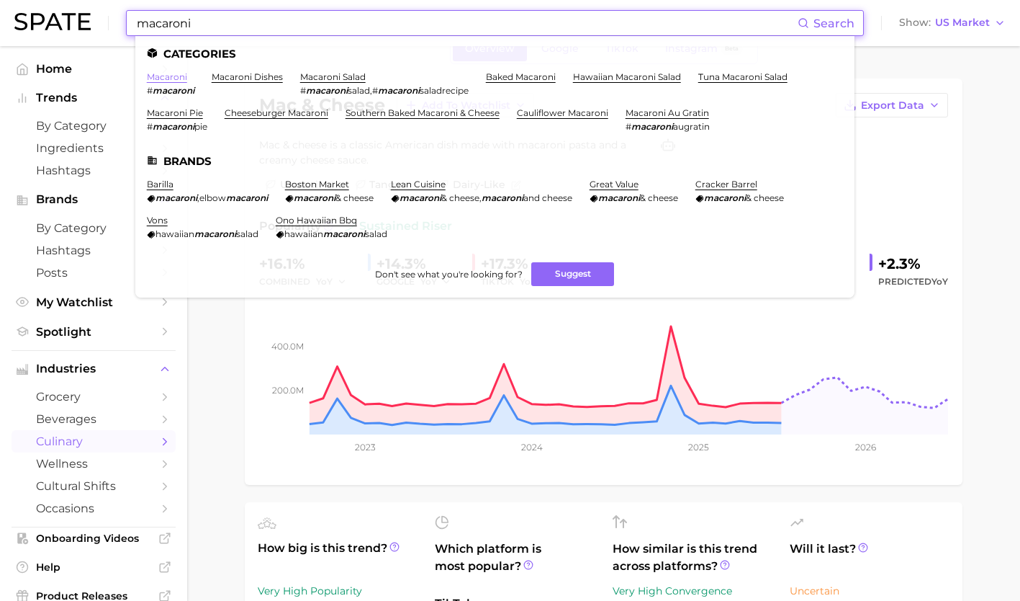
type input "macaroni"
click at [161, 81] on link "macaroni" at bounding box center [167, 76] width 40 height 11
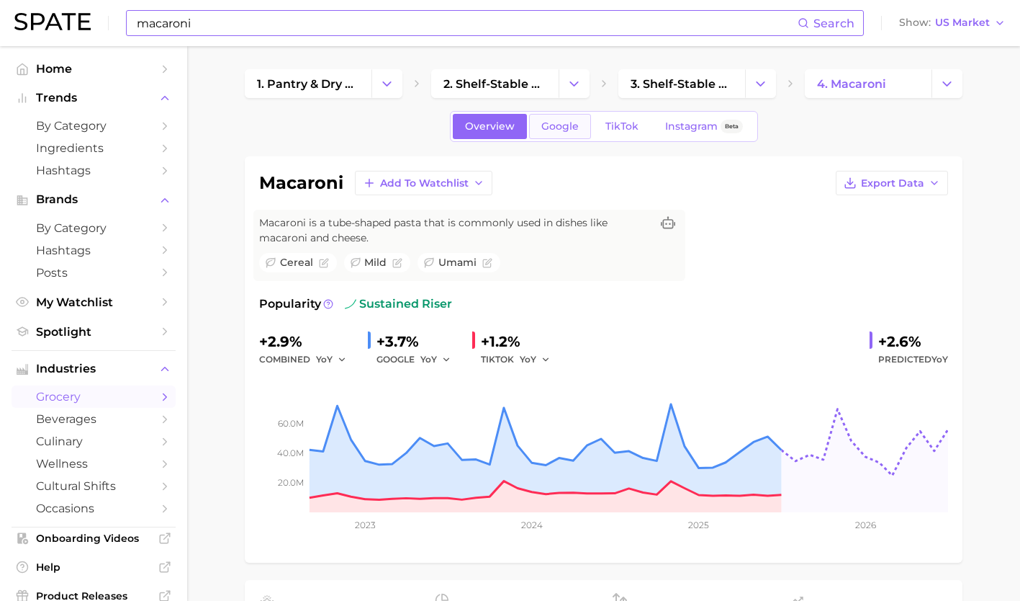
click at [565, 132] on span "Google" at bounding box center [560, 126] width 37 height 12
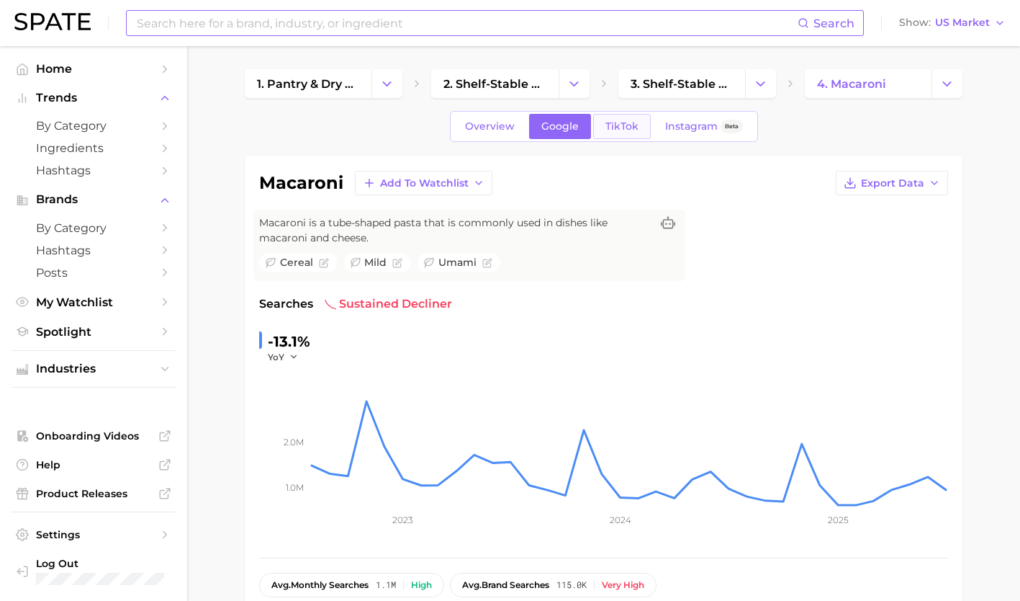
click at [632, 120] on link "TikTok" at bounding box center [622, 126] width 58 height 25
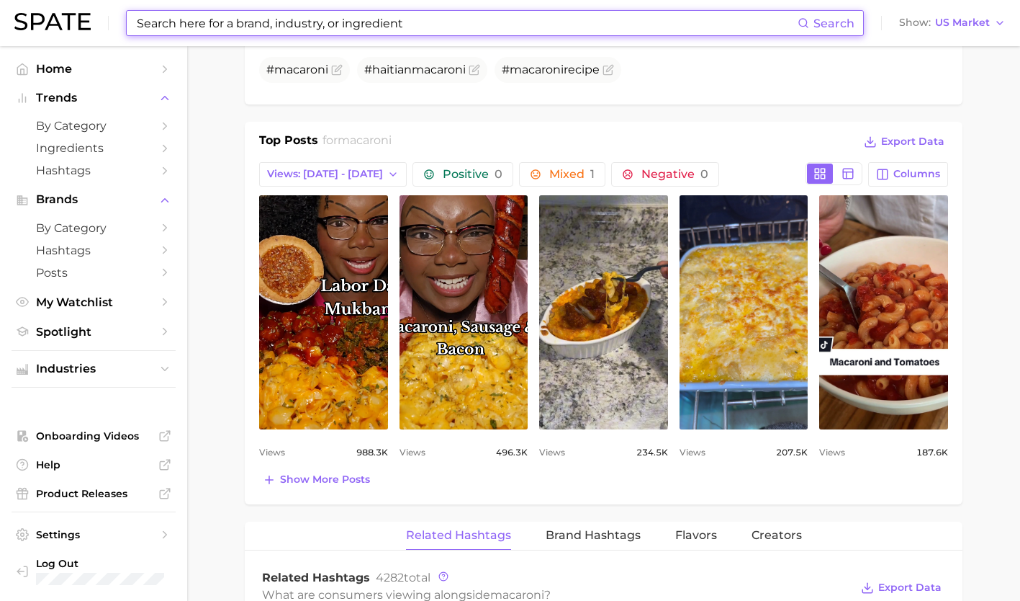
scroll to position [639, 0]
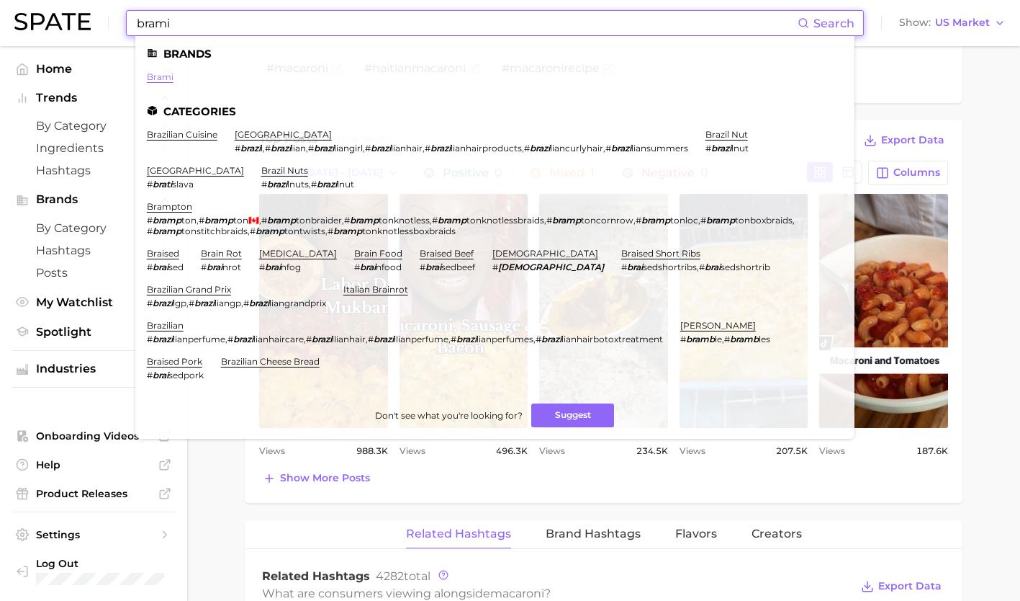
type input "brami"
click at [154, 76] on link "brami" at bounding box center [160, 76] width 27 height 11
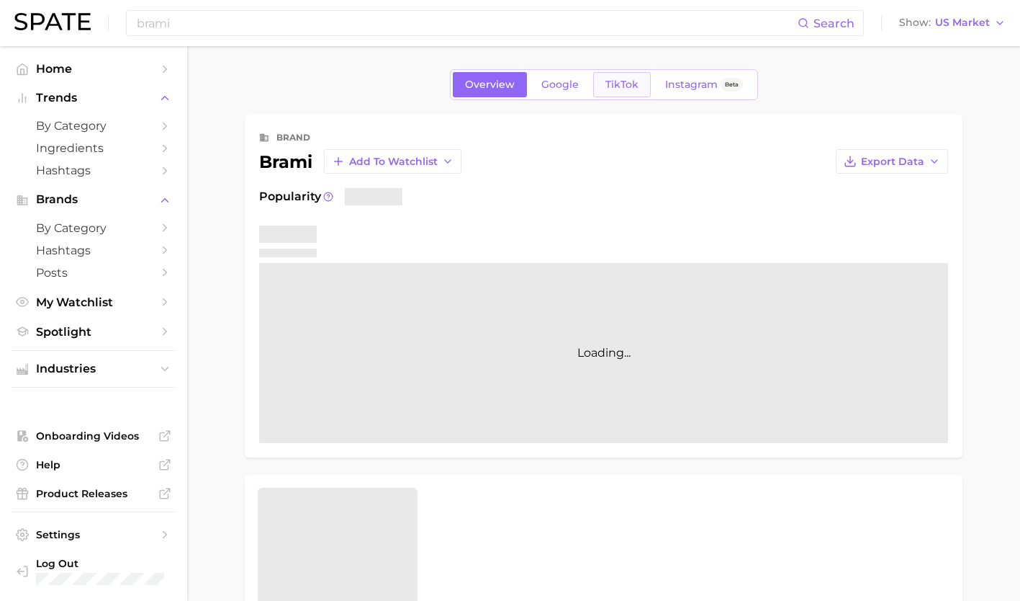
click at [634, 85] on span "TikTok" at bounding box center [622, 84] width 33 height 12
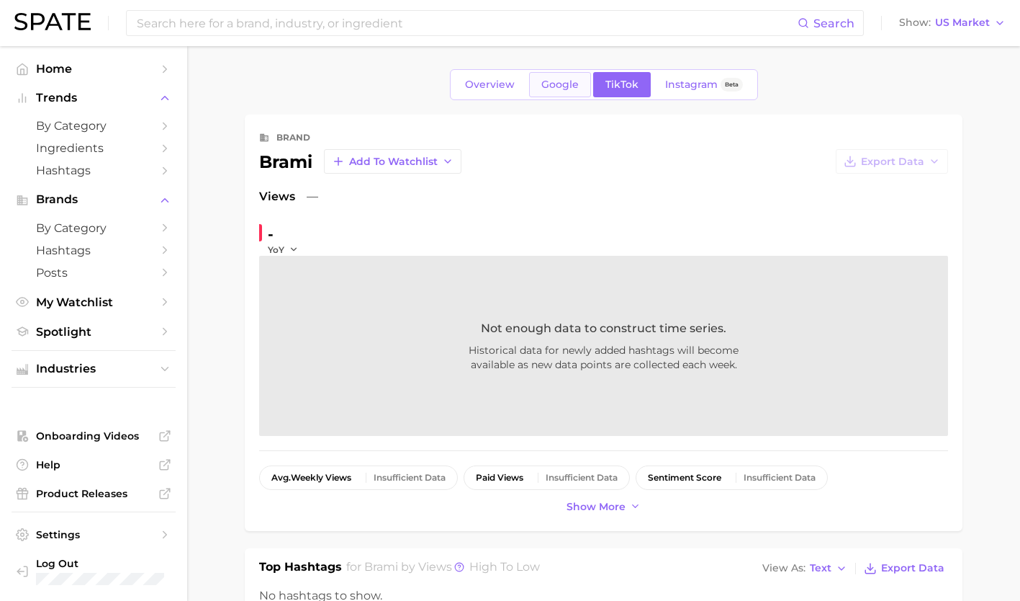
click at [567, 83] on span "Google" at bounding box center [560, 84] width 37 height 12
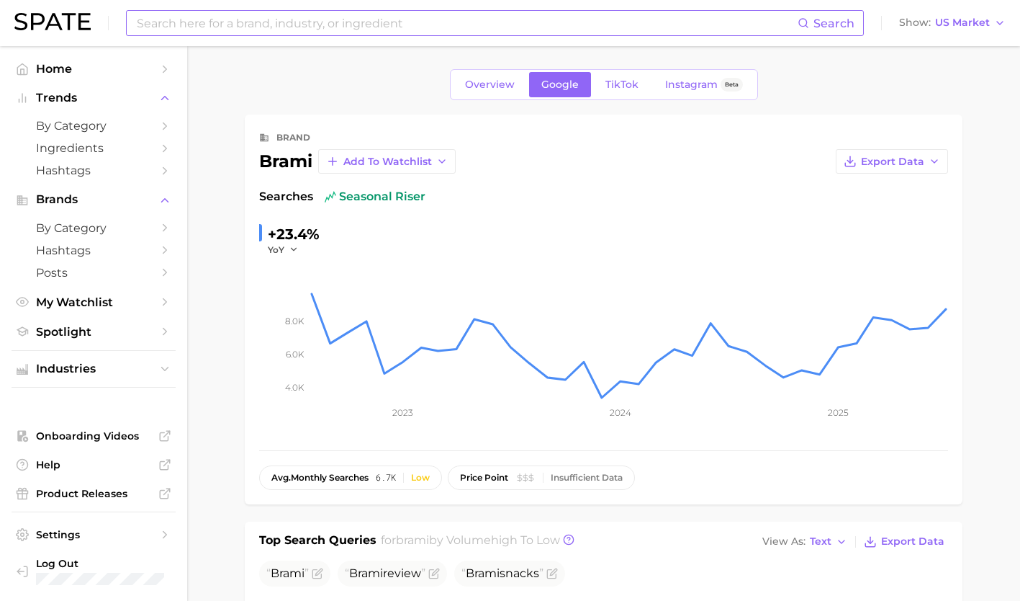
click at [260, 27] on input at bounding box center [466, 23] width 663 height 24
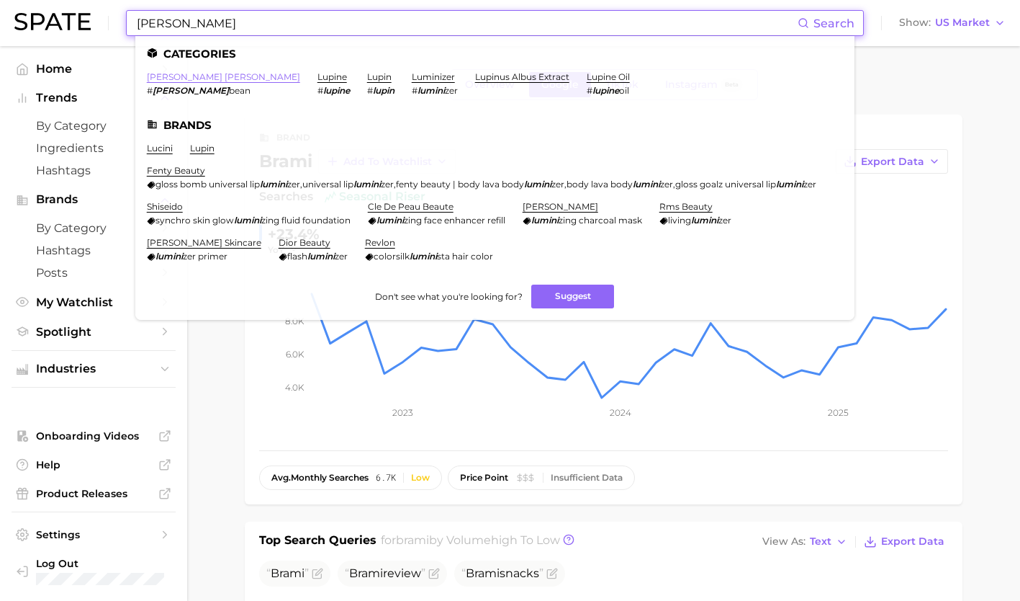
type input "[PERSON_NAME]"
click at [182, 81] on link "[PERSON_NAME] [PERSON_NAME]" at bounding box center [223, 76] width 153 height 11
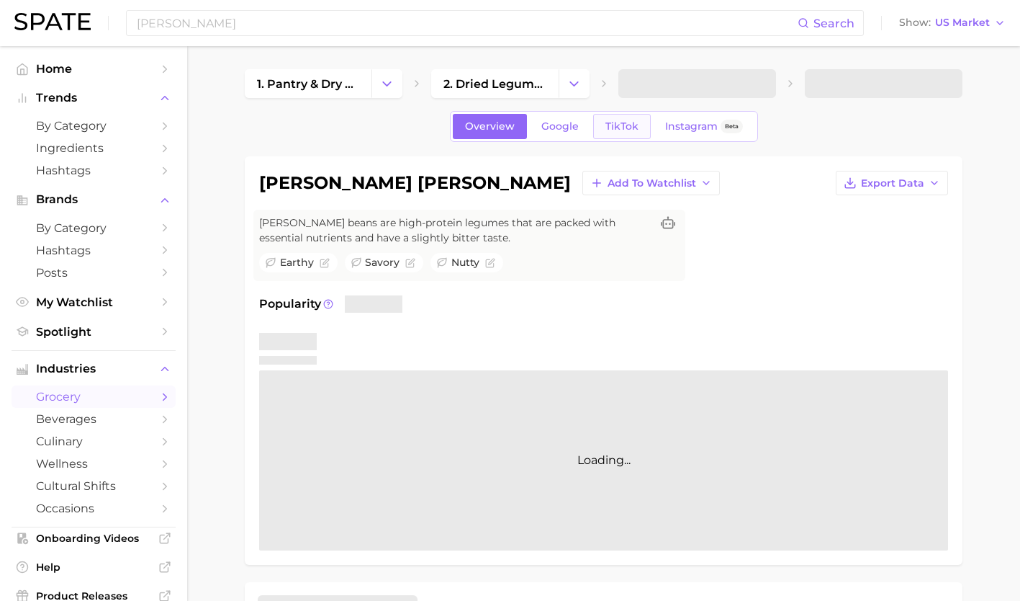
click at [626, 137] on link "TikTok" at bounding box center [622, 126] width 58 height 25
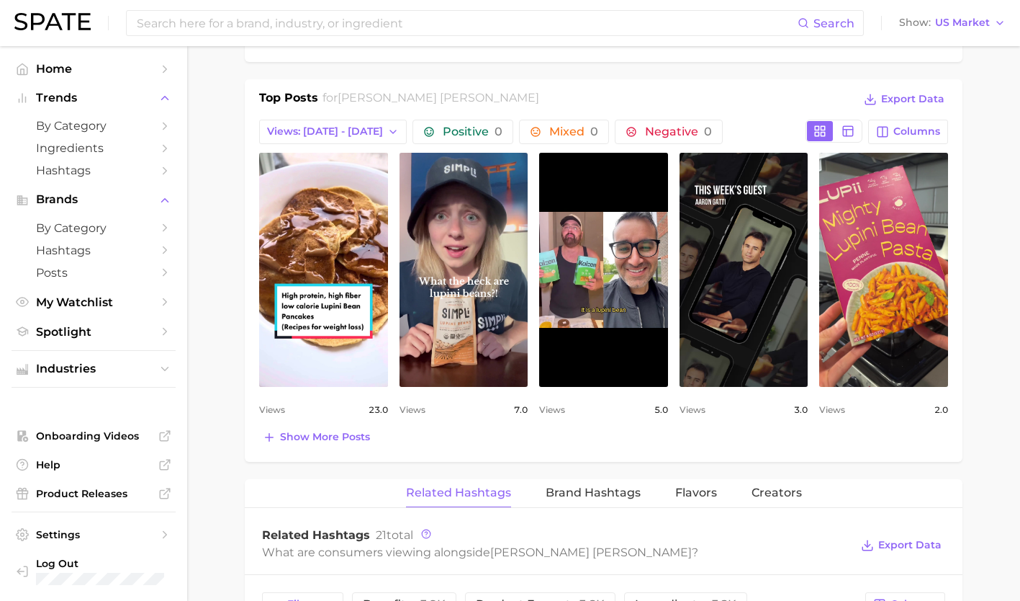
scroll to position [683, 0]
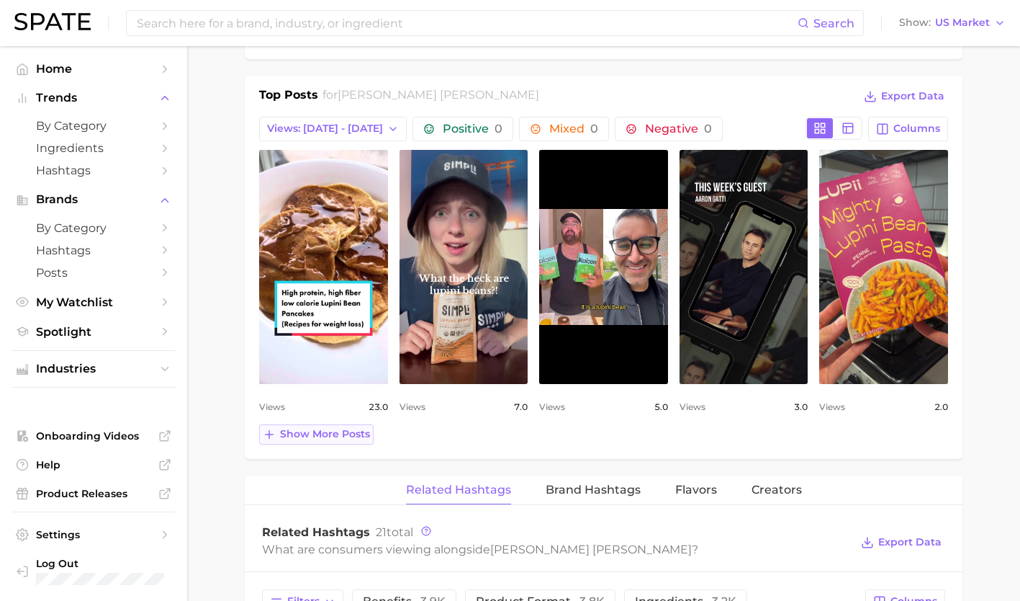
click at [343, 431] on span "Show more posts" at bounding box center [325, 434] width 90 height 12
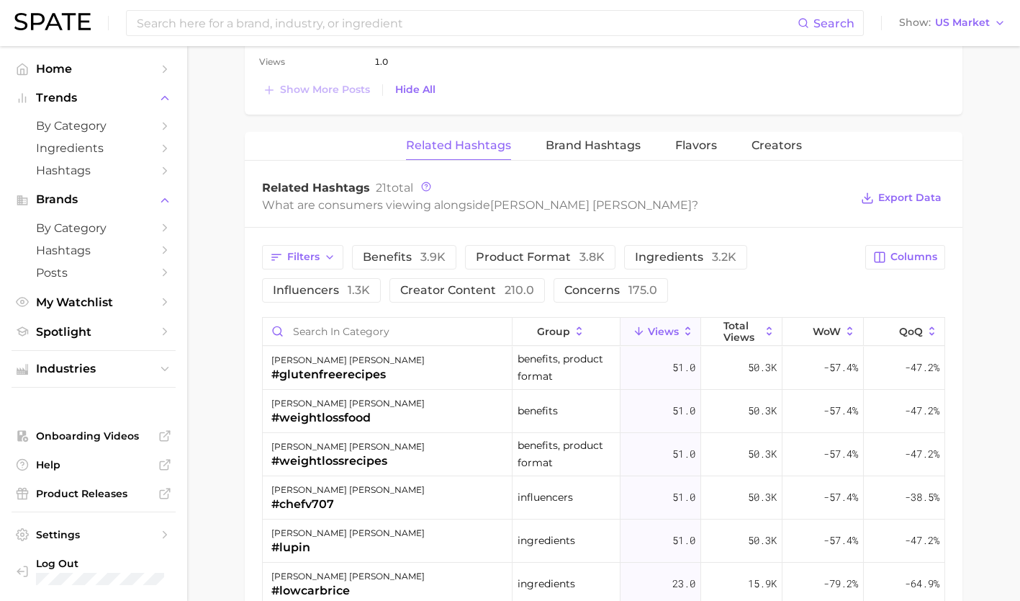
scroll to position [1316, 0]
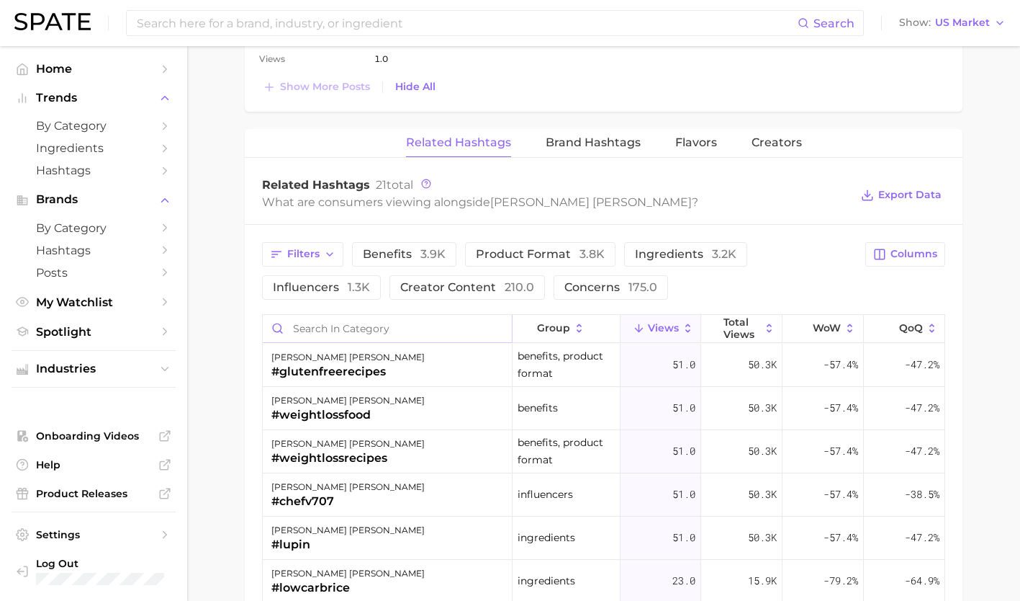
click at [390, 335] on input "Search in category" at bounding box center [387, 328] width 249 height 27
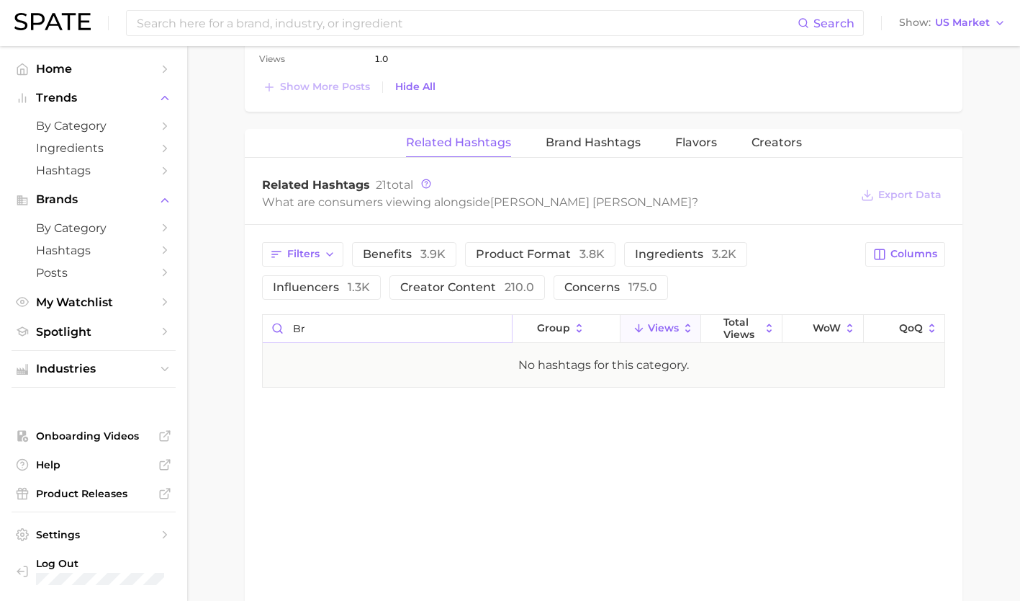
type input "b"
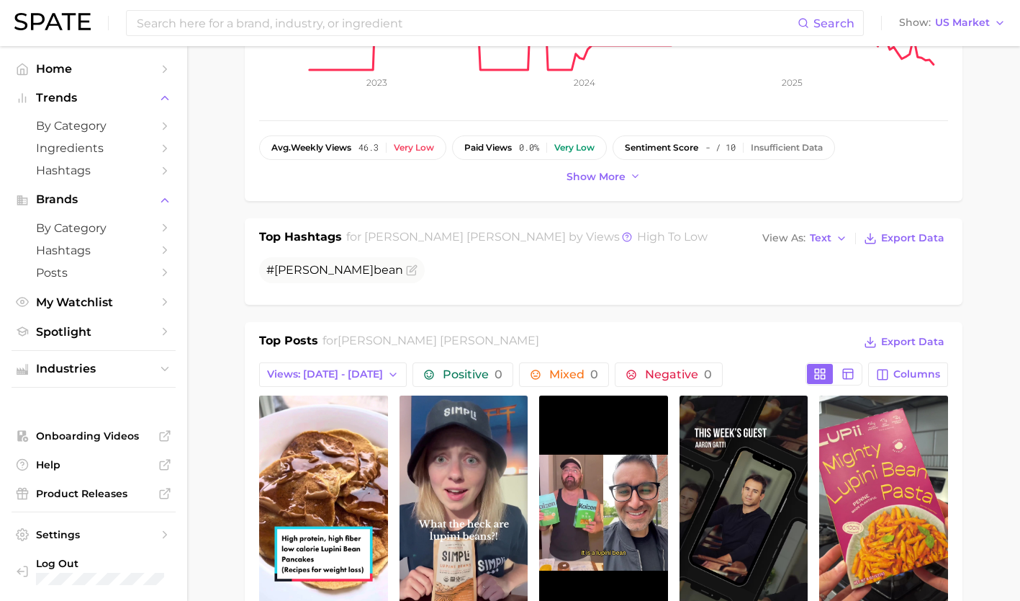
scroll to position [296, 0]
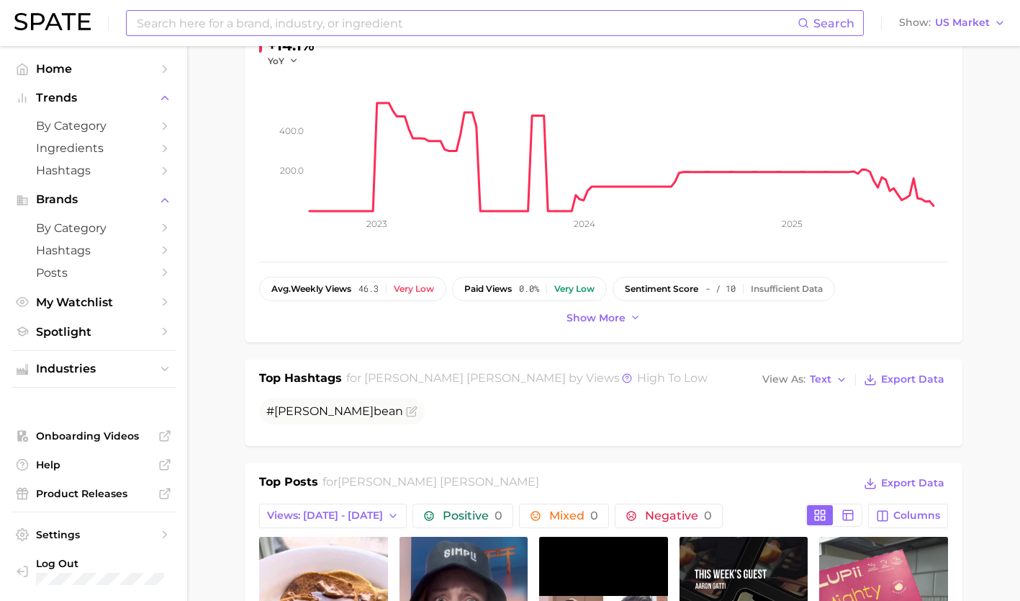
click at [274, 20] on input at bounding box center [466, 23] width 663 height 24
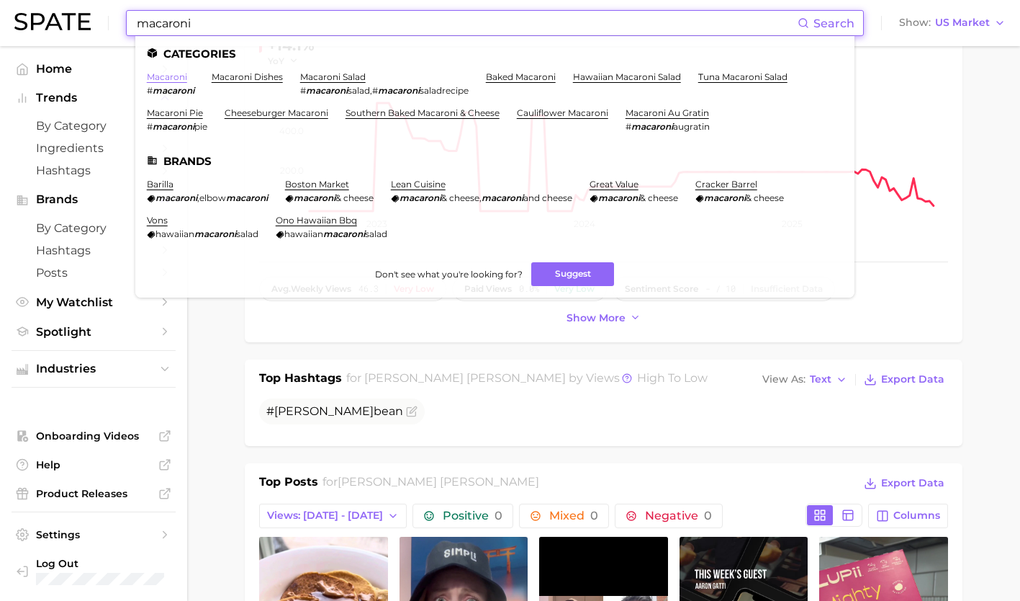
type input "macaroni"
click at [169, 79] on link "macaroni" at bounding box center [167, 76] width 40 height 11
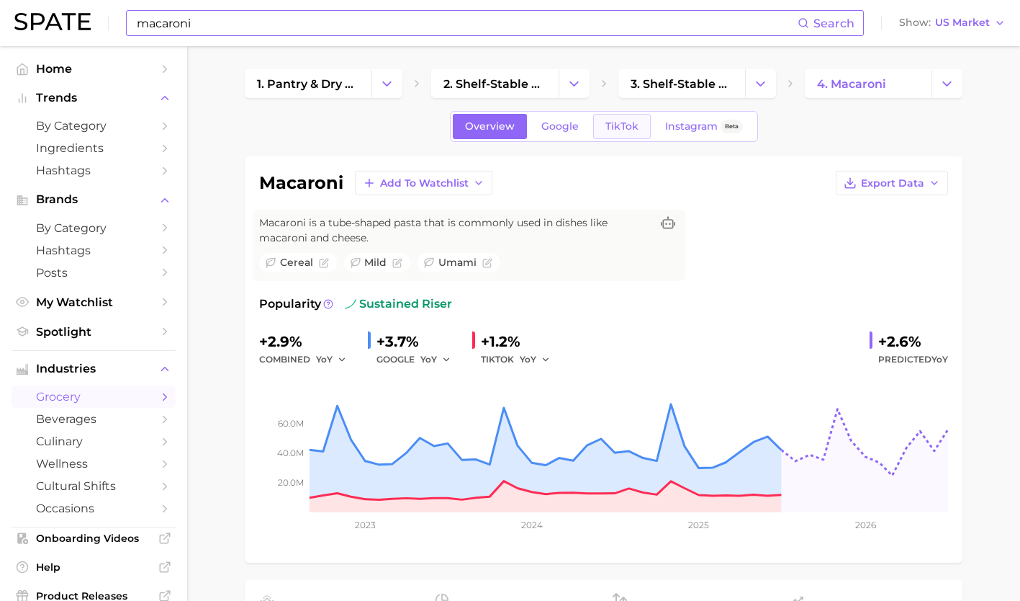
click at [623, 131] on span "TikTok" at bounding box center [622, 126] width 33 height 12
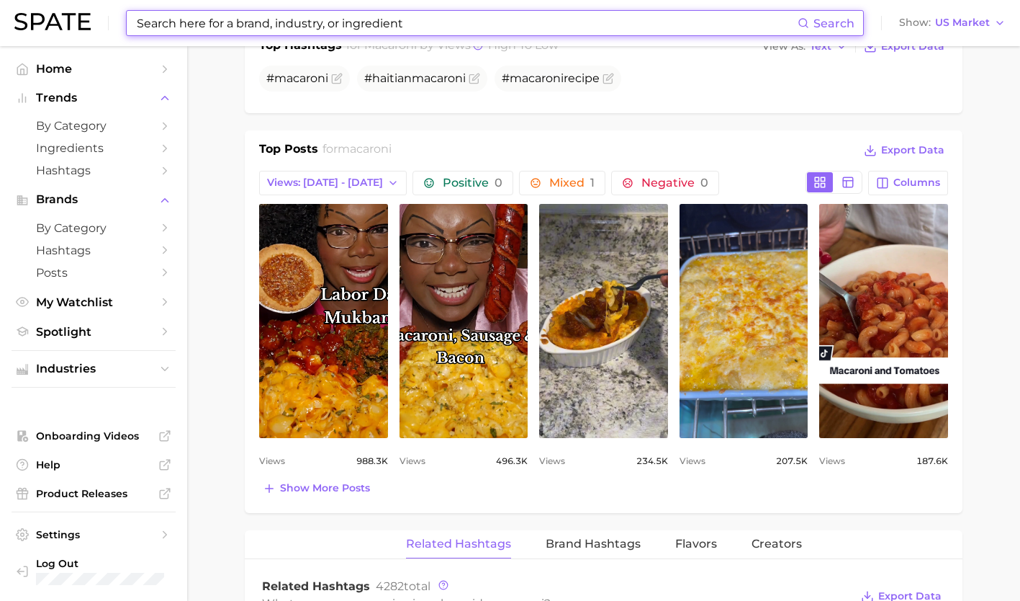
scroll to position [647, 0]
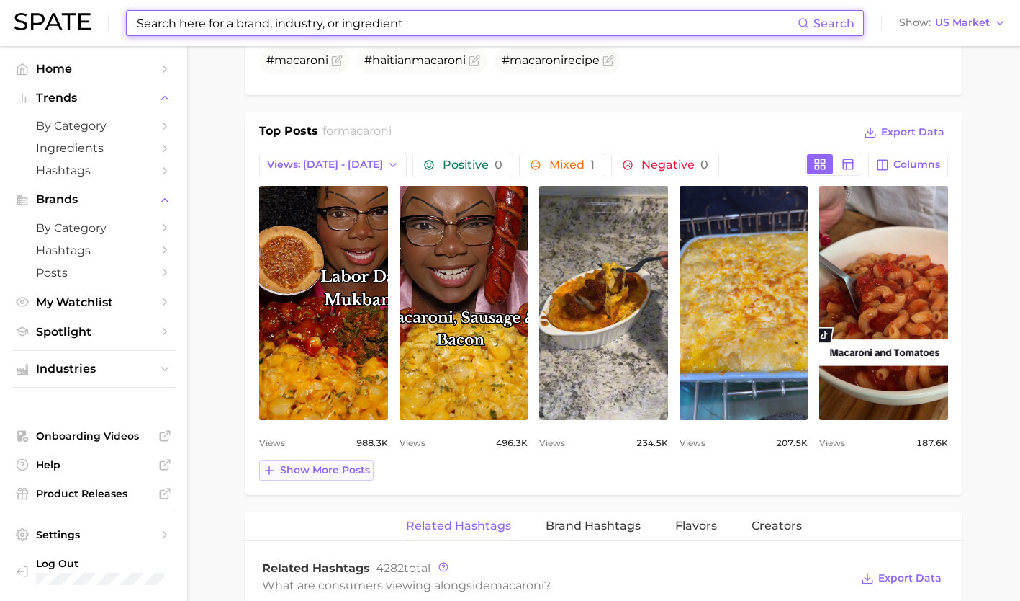
click at [337, 478] on button "Show more posts" at bounding box center [316, 470] width 114 height 20
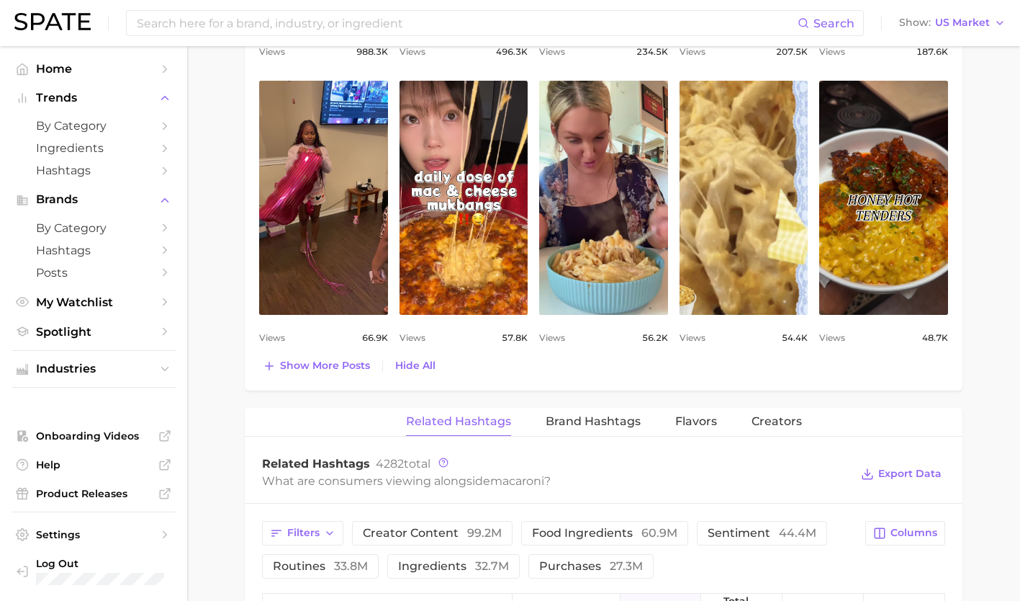
scroll to position [1038, 0]
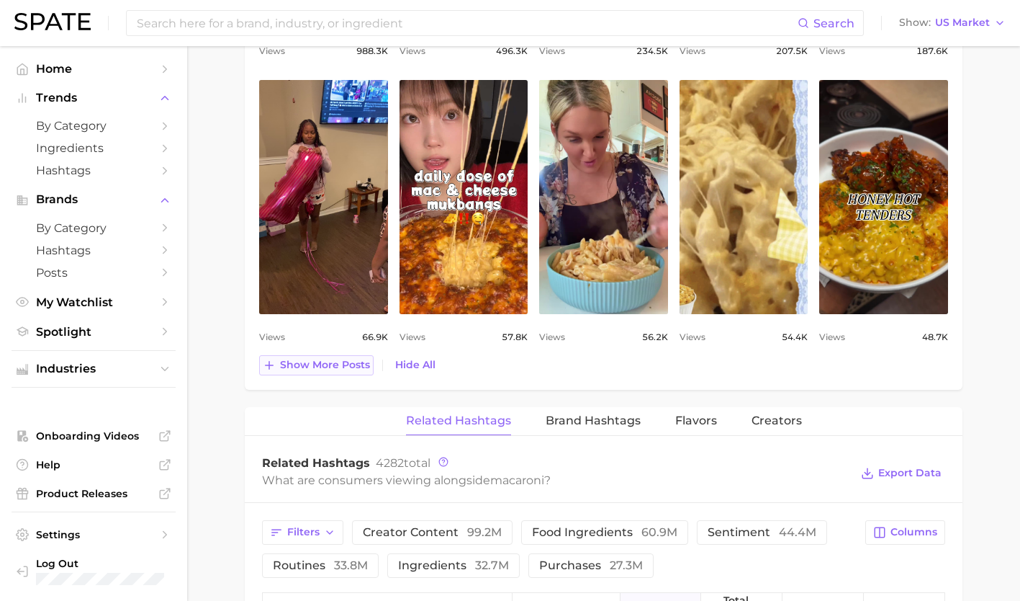
click at [346, 367] on span "Show more posts" at bounding box center [325, 365] width 90 height 12
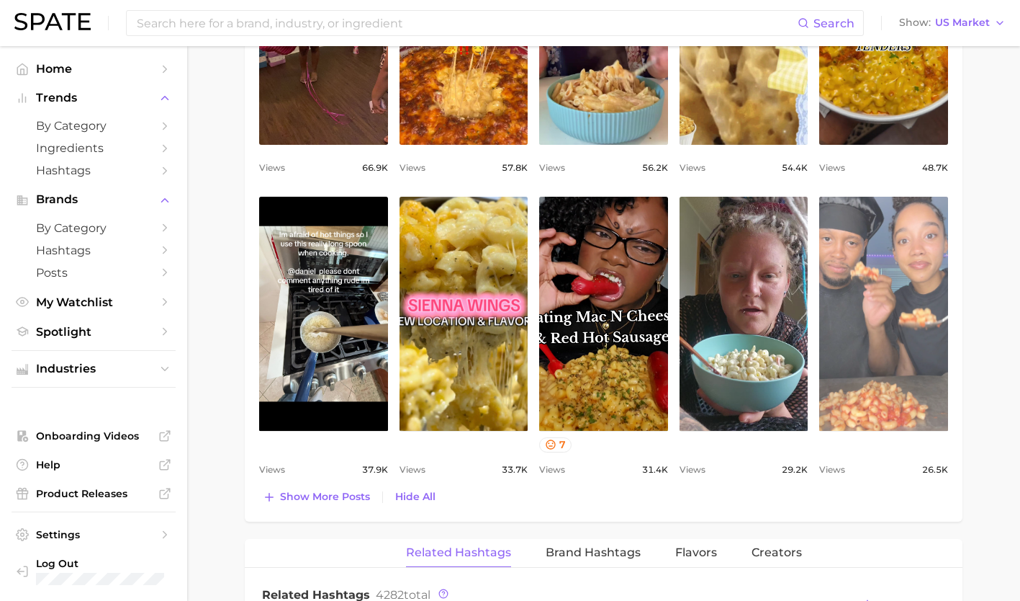
scroll to position [1208, 0]
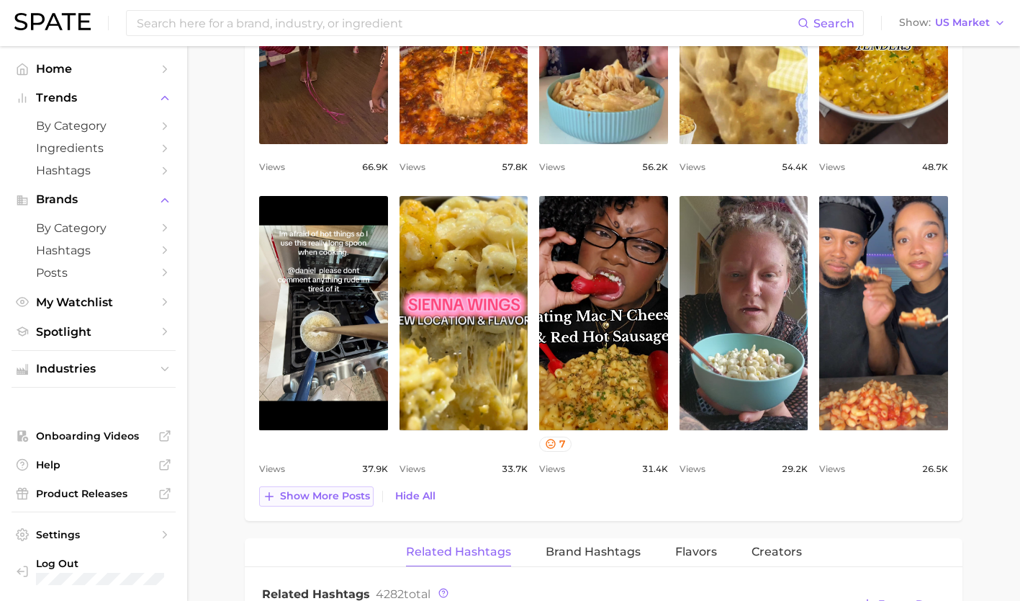
click at [313, 505] on button "Show more posts" at bounding box center [316, 496] width 114 height 20
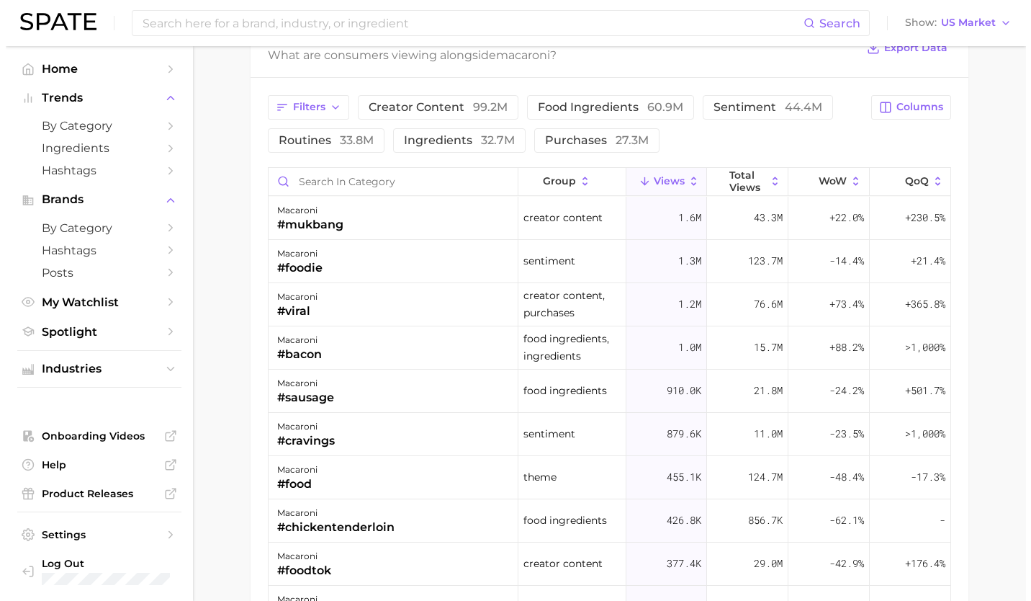
scroll to position [2110, 0]
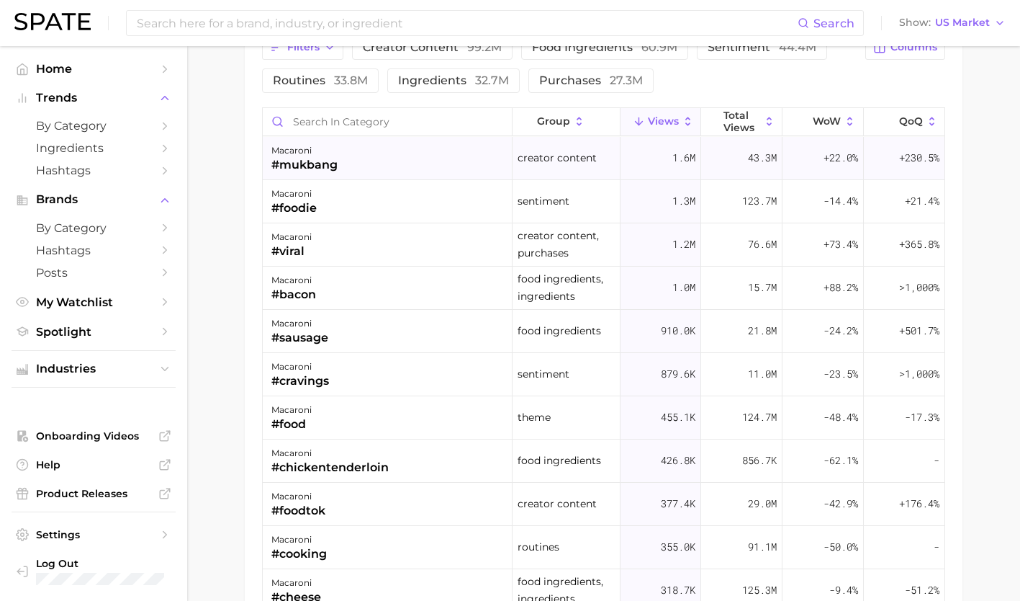
click at [380, 166] on div "macaroni #mukbang" at bounding box center [388, 158] width 250 height 43
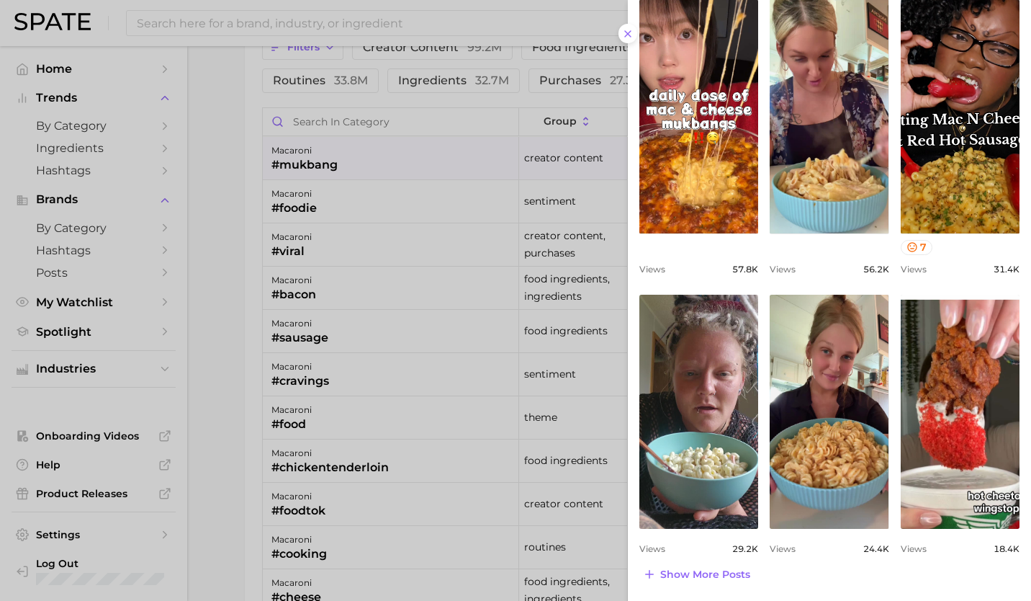
scroll to position [444, 0]
click at [356, 230] on div at bounding box center [515, 300] width 1031 height 601
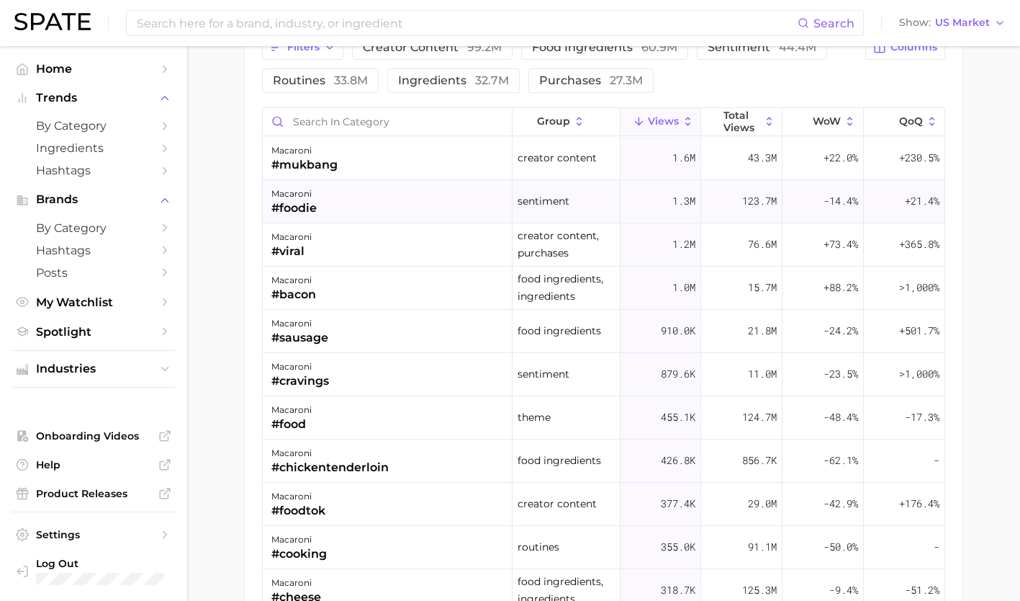
click at [361, 215] on div "macaroni #foodie" at bounding box center [388, 201] width 250 height 43
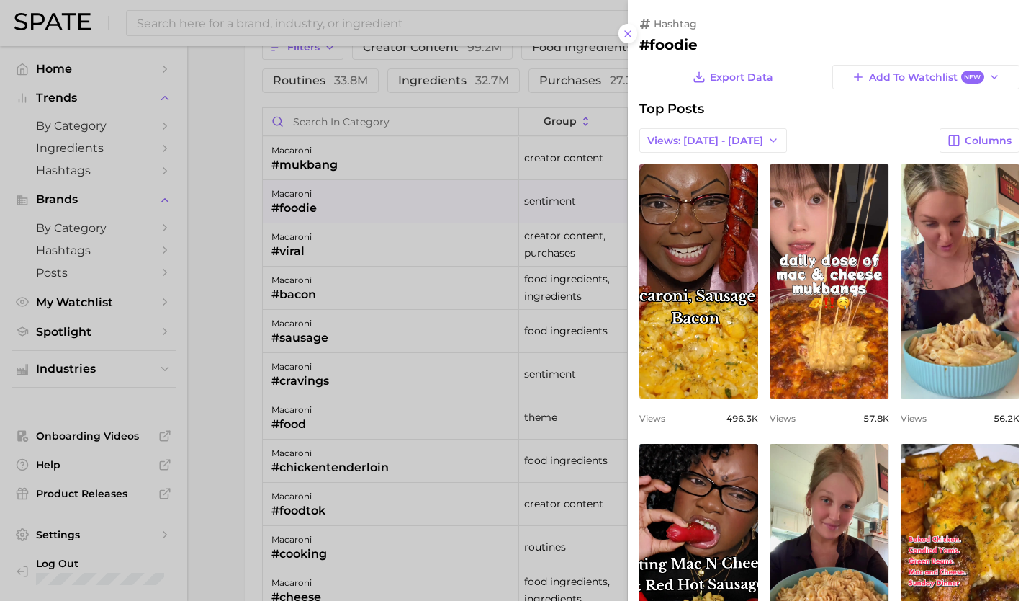
scroll to position [0, 0]
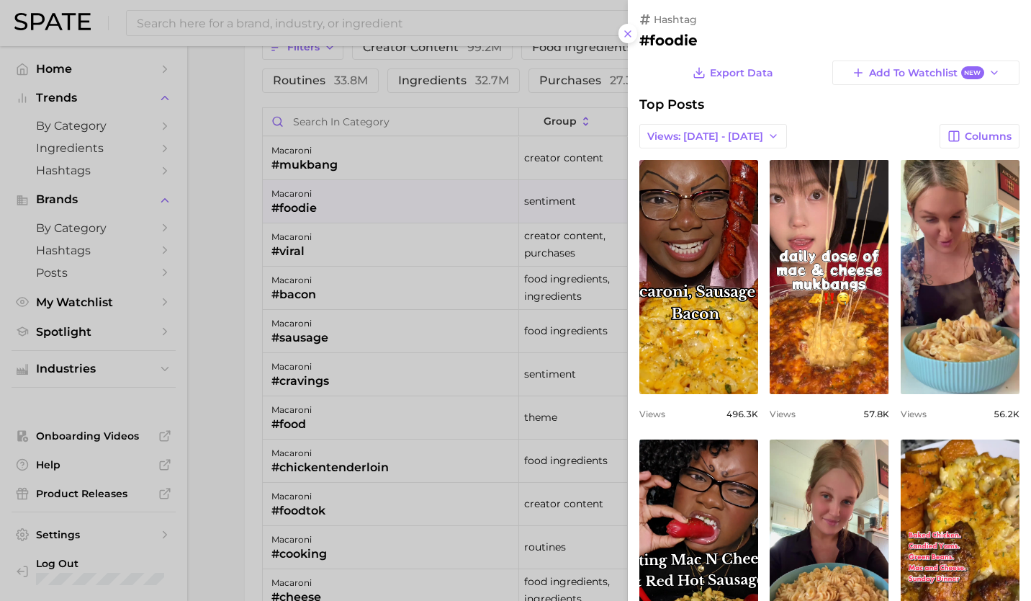
click at [320, 250] on div at bounding box center [515, 300] width 1031 height 601
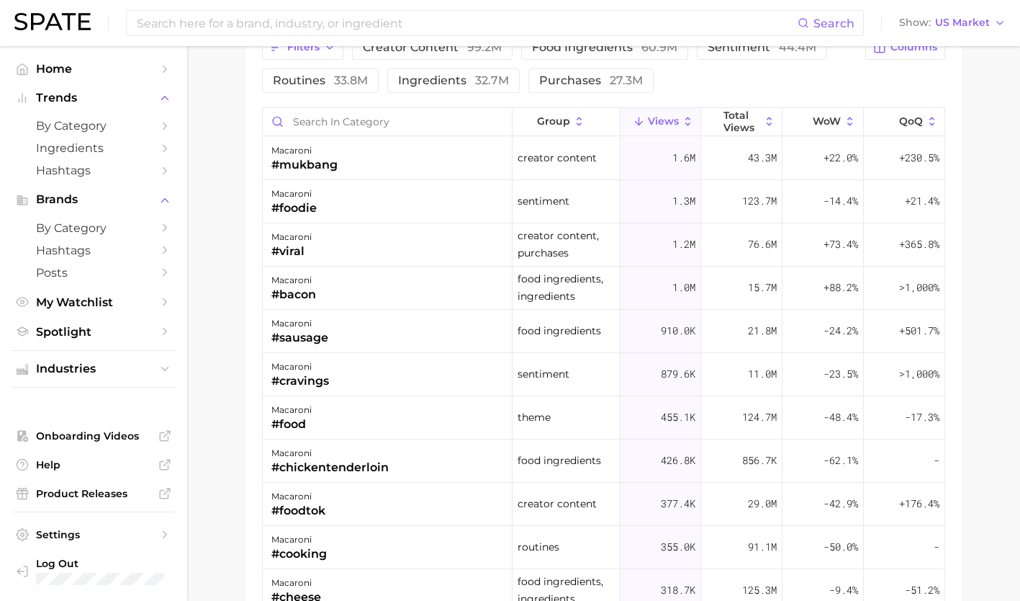
click at [320, 250] on div "macaroni #viral" at bounding box center [388, 244] width 250 height 43
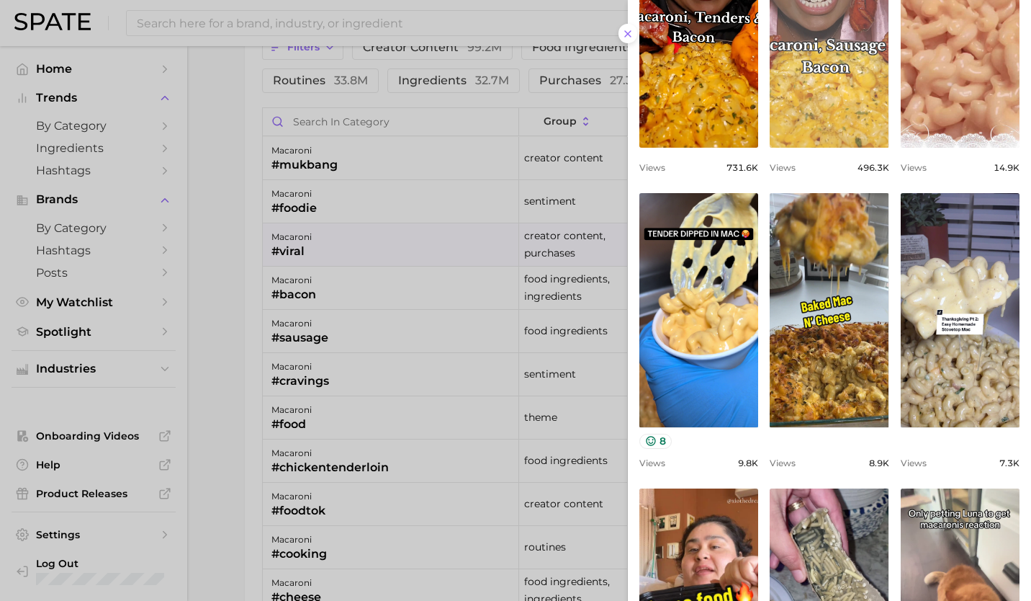
scroll to position [251, 0]
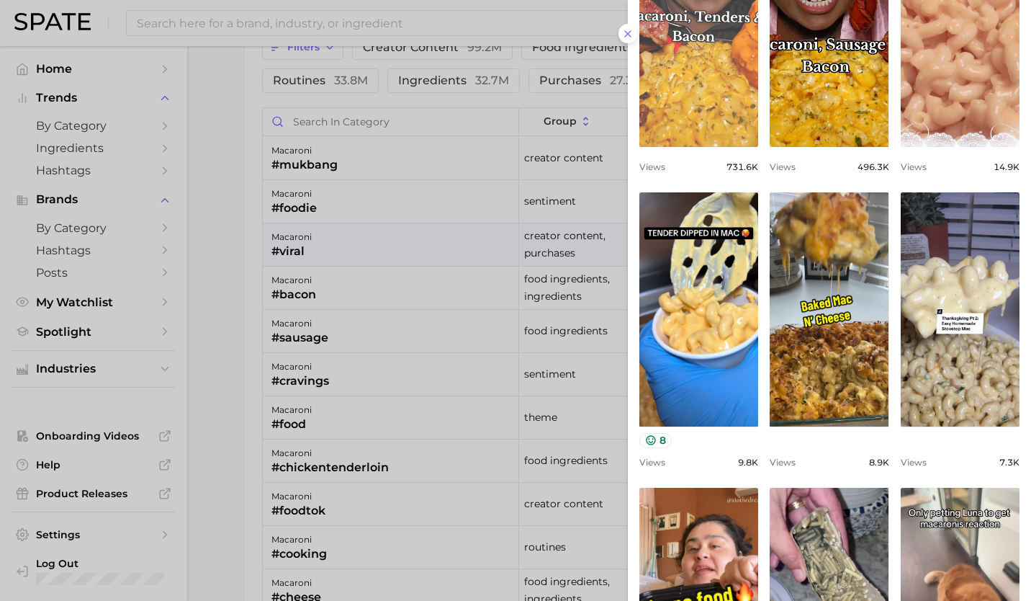
click at [722, 112] on link "view post on TikTok" at bounding box center [698, 30] width 119 height 234
